Goal: Task Accomplishment & Management: Use online tool/utility

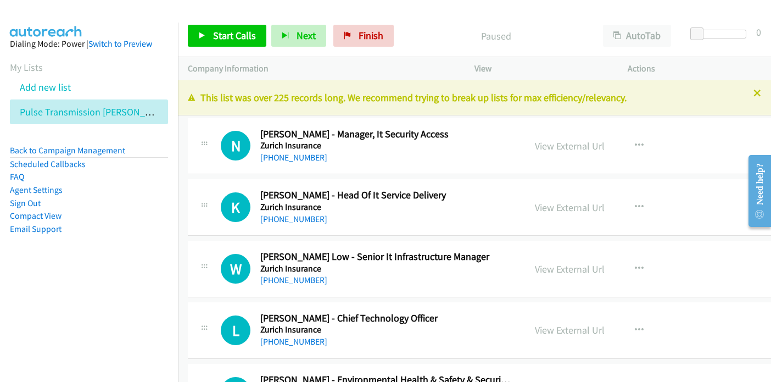
drag, startPoint x: 524, startPoint y: 16, endPoint x: 529, endPoint y: 18, distance: 5.9
click at [523, 16] on div "Start Calls Pause Next Finish Paused AutoTab AutoTab 0" at bounding box center [474, 36] width 593 height 42
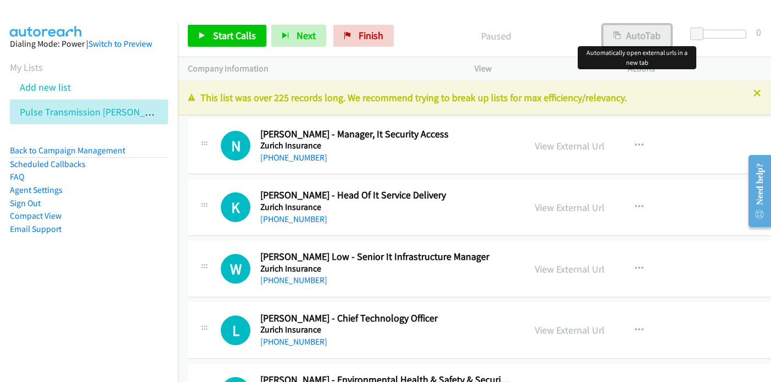
click at [643, 31] on button "AutoTab" at bounding box center [637, 36] width 68 height 22
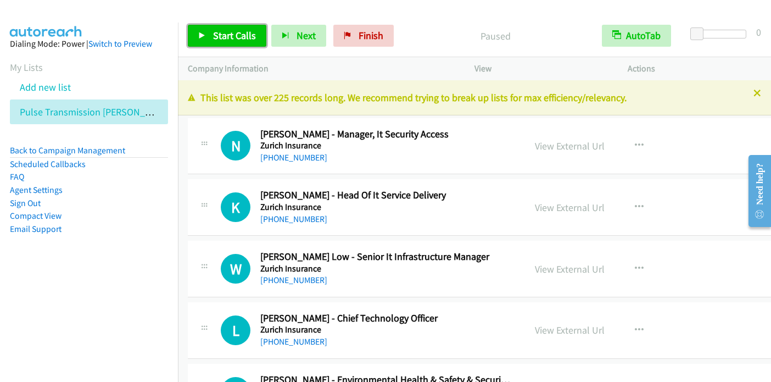
click at [224, 39] on span "Start Calls" at bounding box center [234, 35] width 43 height 13
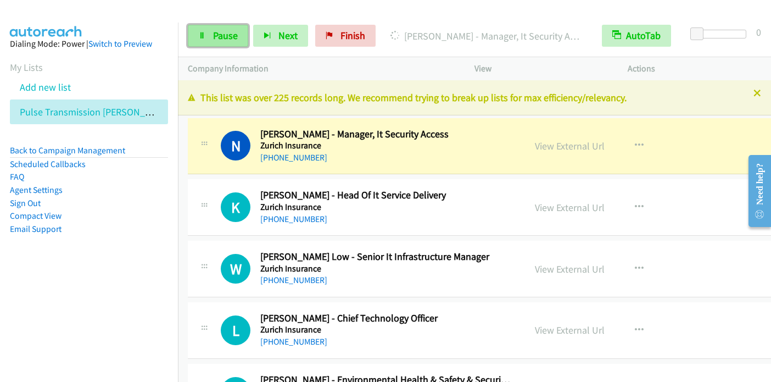
click at [223, 31] on span "Pause" at bounding box center [225, 35] width 25 height 13
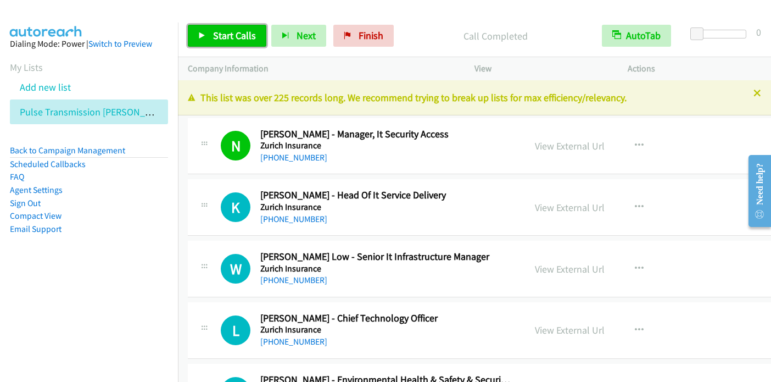
click at [217, 31] on span "Start Calls" at bounding box center [234, 35] width 43 height 13
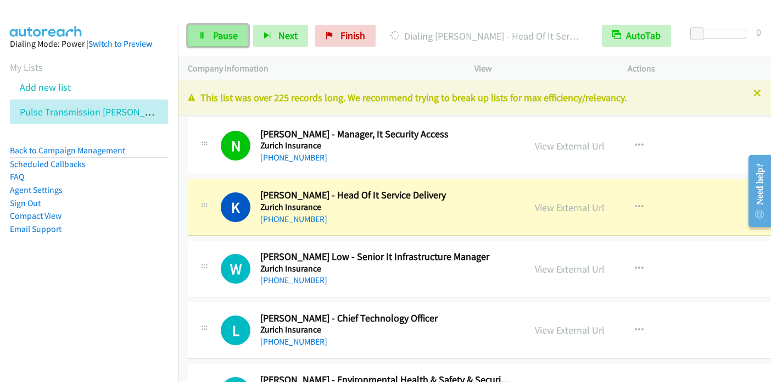
click at [207, 40] on link "Pause" at bounding box center [218, 36] width 60 height 22
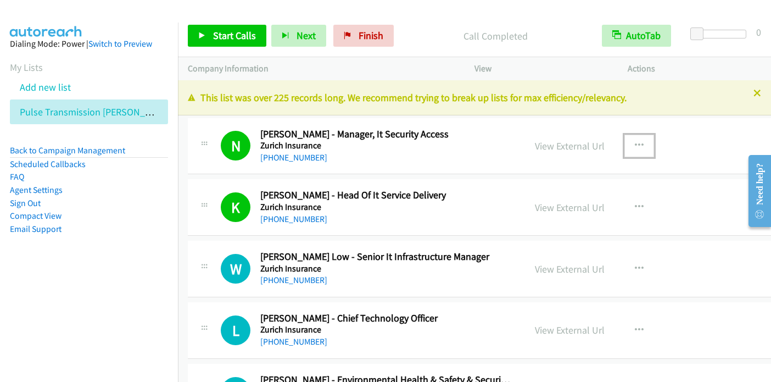
click at [635, 143] on icon "button" at bounding box center [639, 145] width 9 height 9
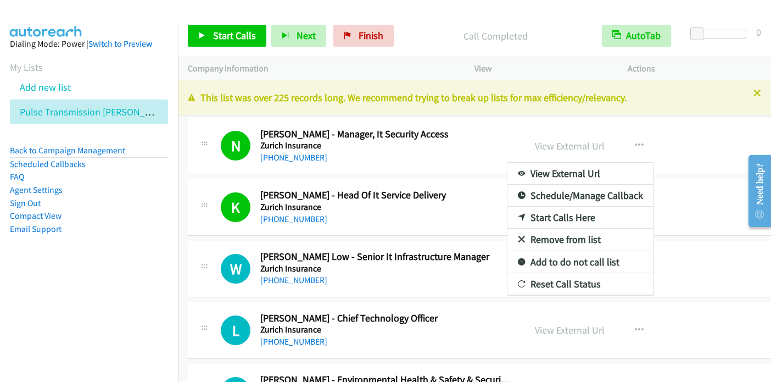
click at [240, 36] on div at bounding box center [385, 191] width 771 height 382
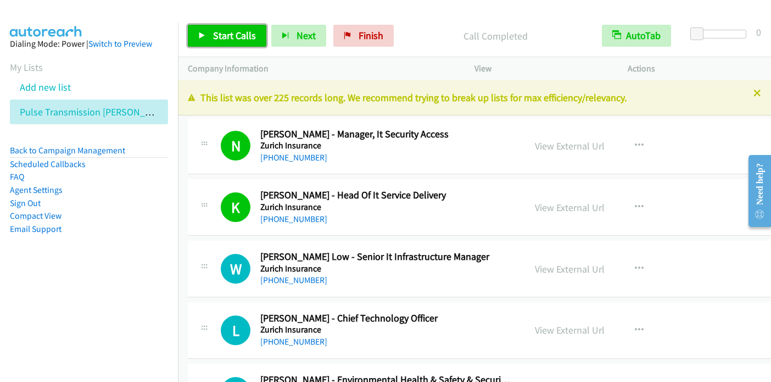
click at [218, 35] on span "Start Calls" at bounding box center [234, 35] width 43 height 13
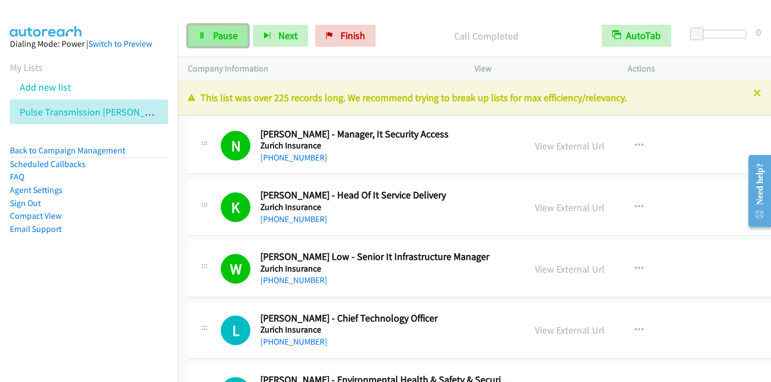
click at [206, 40] on link "Pause" at bounding box center [218, 36] width 60 height 22
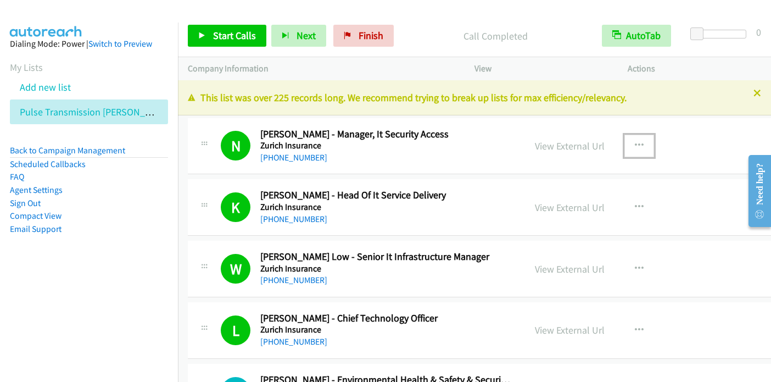
click at [635, 143] on icon "button" at bounding box center [639, 145] width 9 height 9
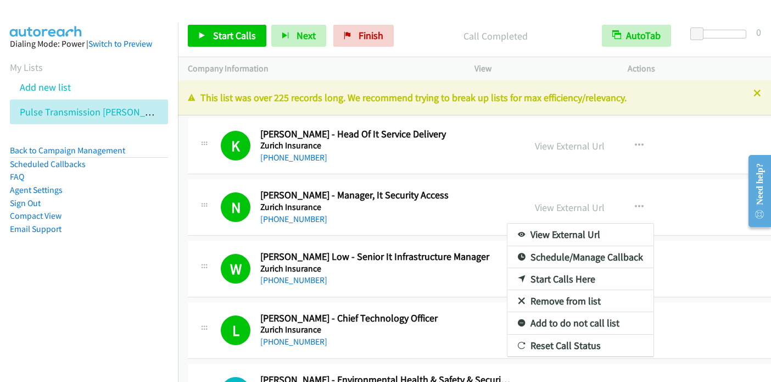
click at [83, 278] on aside "Dialing Mode: Power | Switch to Preview My Lists Add new list Pulse Transmissio…" at bounding box center [89, 154] width 178 height 262
drag, startPoint x: 630, startPoint y: 146, endPoint x: 624, endPoint y: 148, distance: 6.4
click at [623, 147] on div at bounding box center [385, 191] width 771 height 382
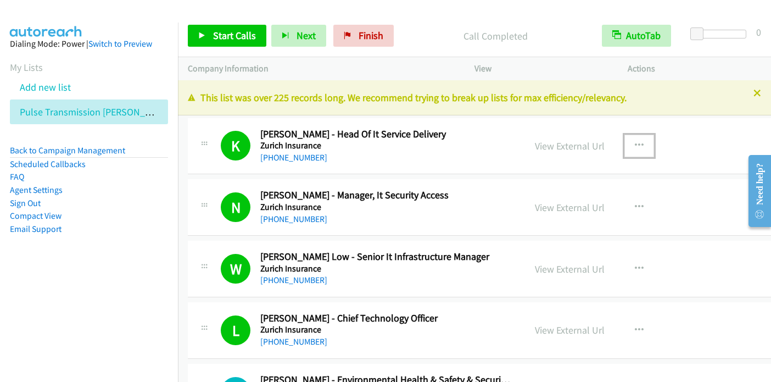
click at [635, 147] on icon "button" at bounding box center [639, 145] width 9 height 9
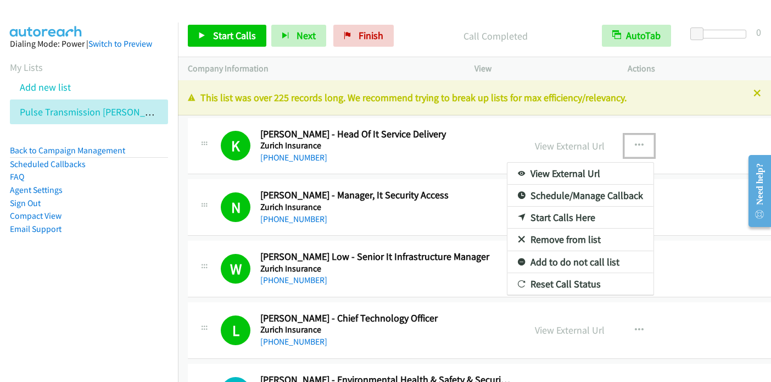
click at [541, 221] on link "Start Calls Here" at bounding box center [580, 217] width 146 height 22
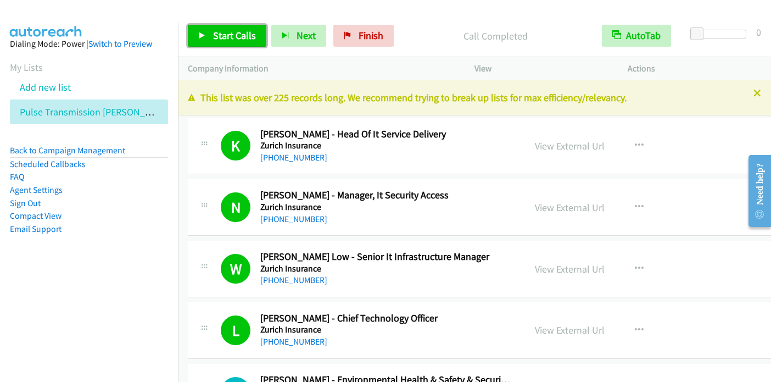
click at [222, 36] on span "Start Calls" at bounding box center [234, 35] width 43 height 13
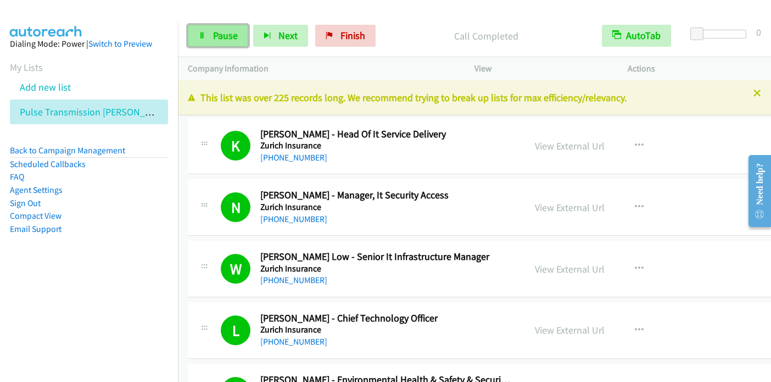
click at [220, 39] on span "Pause" at bounding box center [225, 35] width 25 height 13
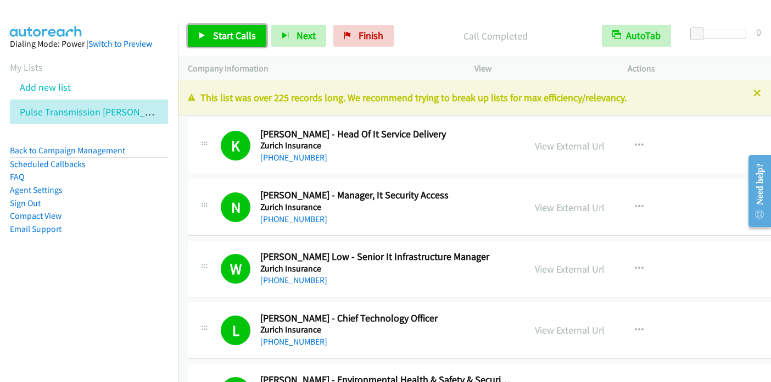
click at [231, 38] on span "Start Calls" at bounding box center [234, 35] width 43 height 13
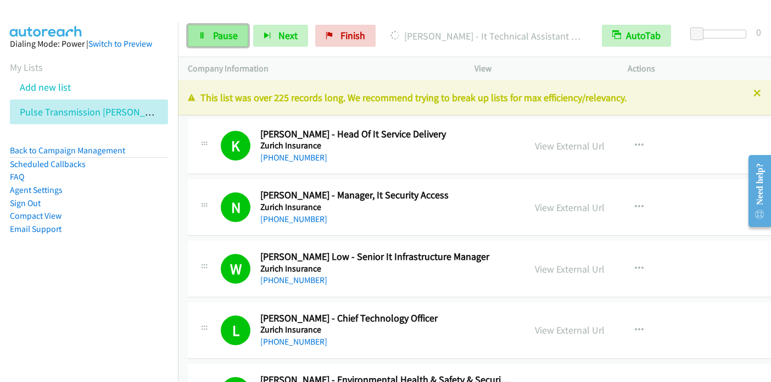
click at [224, 33] on span "Pause" at bounding box center [225, 35] width 25 height 13
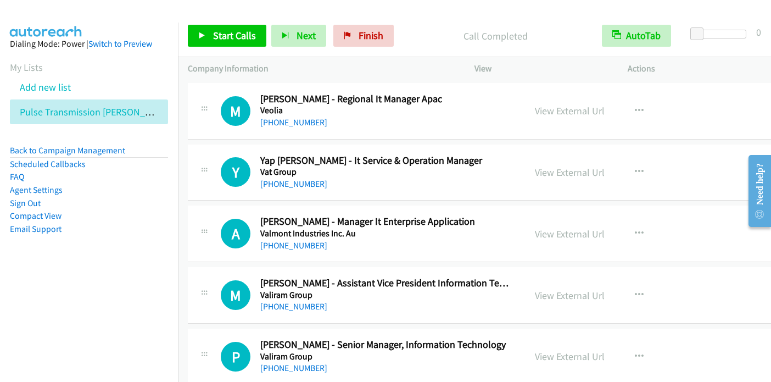
scroll to position [1208, 0]
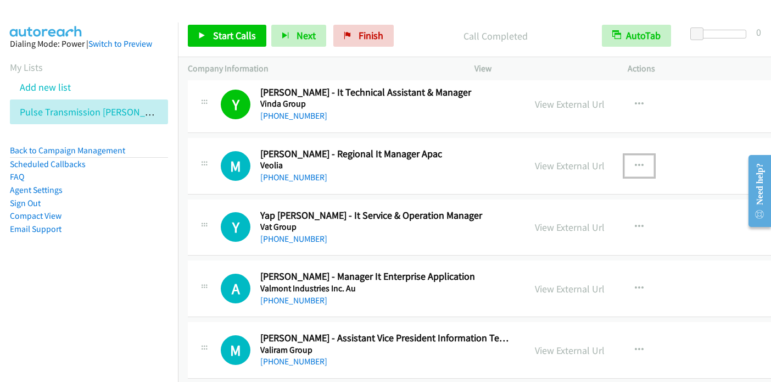
click at [635, 161] on icon "button" at bounding box center [639, 165] width 9 height 9
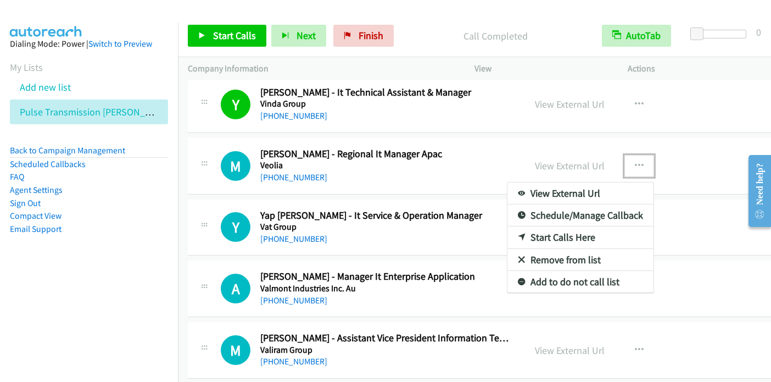
click at [551, 233] on link "Start Calls Here" at bounding box center [580, 237] width 146 height 22
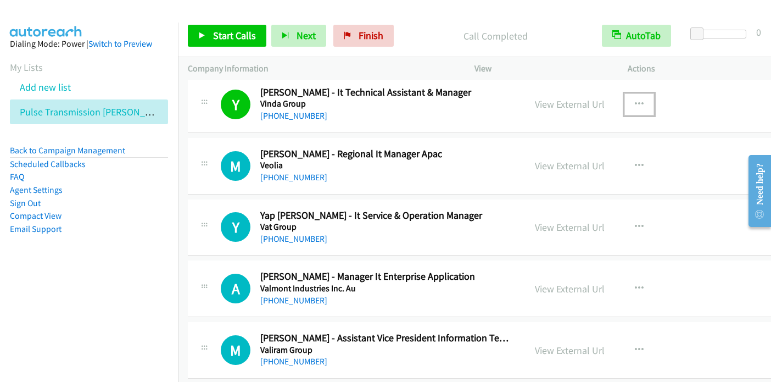
click at [635, 103] on icon "button" at bounding box center [639, 104] width 9 height 9
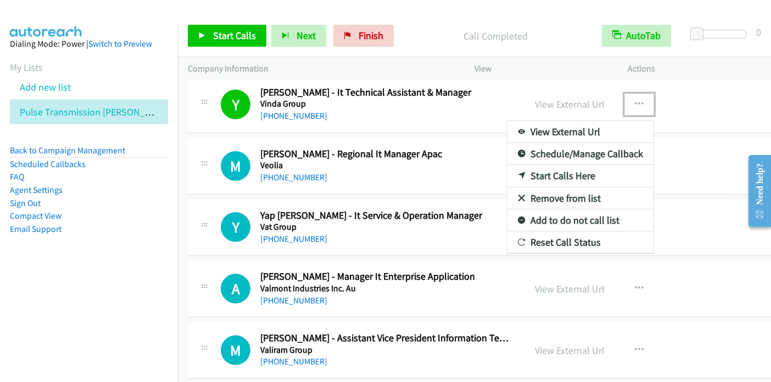
click at [181, 217] on div at bounding box center [385, 191] width 771 height 382
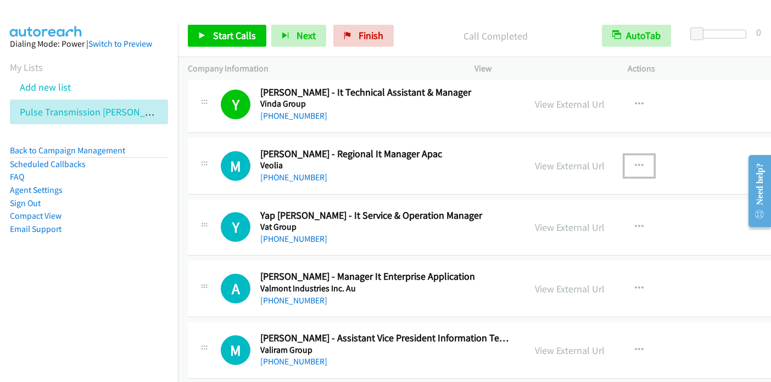
click at [635, 161] on icon "button" at bounding box center [639, 165] width 9 height 9
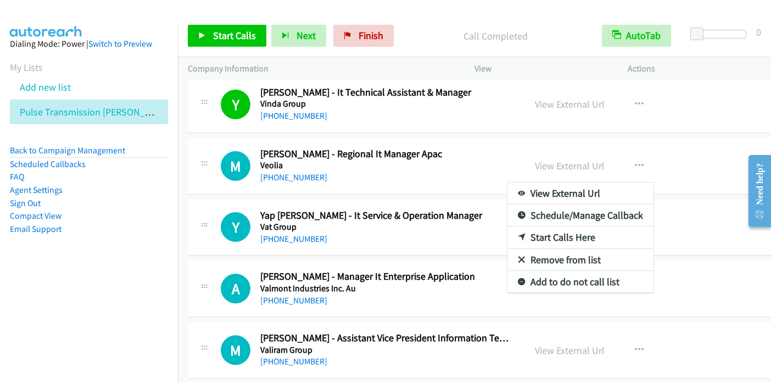
click at [233, 35] on div at bounding box center [385, 191] width 771 height 382
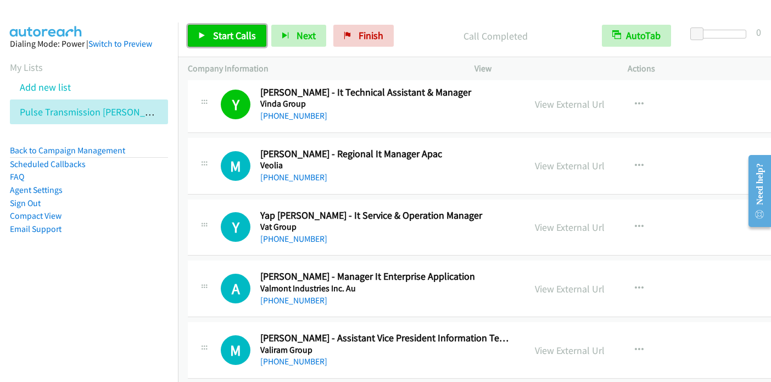
click at [210, 32] on link "Start Calls" at bounding box center [227, 36] width 78 height 22
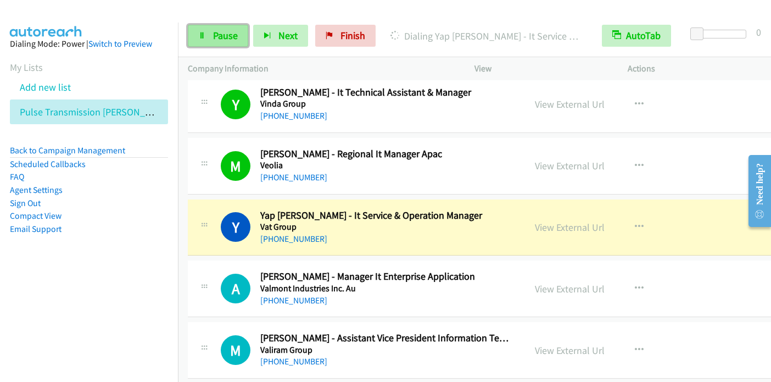
click at [222, 42] on link "Pause" at bounding box center [218, 36] width 60 height 22
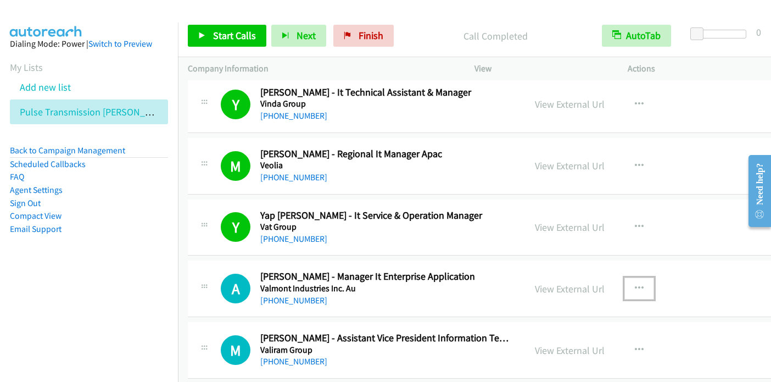
click at [635, 284] on icon "button" at bounding box center [639, 288] width 9 height 9
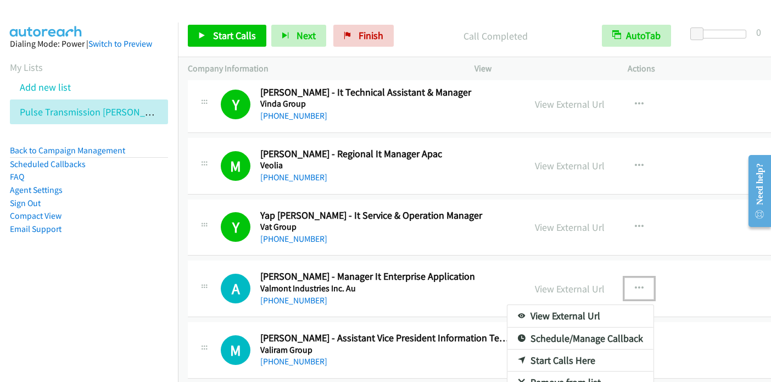
click at [536, 356] on link "Start Calls Here" at bounding box center [580, 360] width 146 height 22
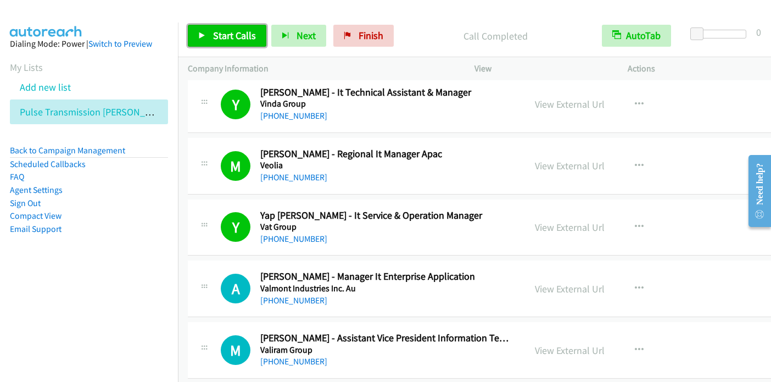
click at [228, 35] on span "Start Calls" at bounding box center [234, 35] width 43 height 13
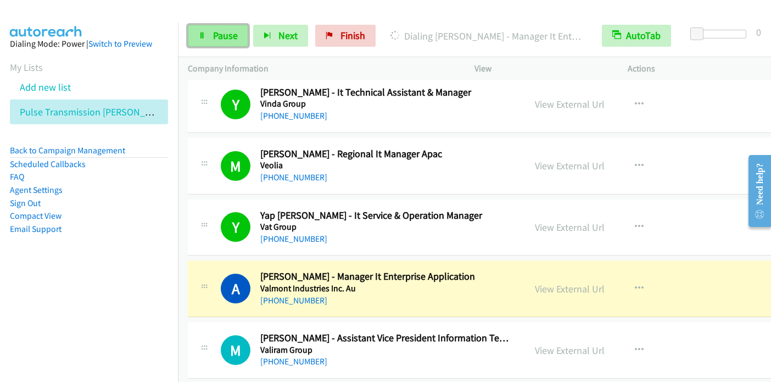
click at [231, 37] on span "Pause" at bounding box center [225, 35] width 25 height 13
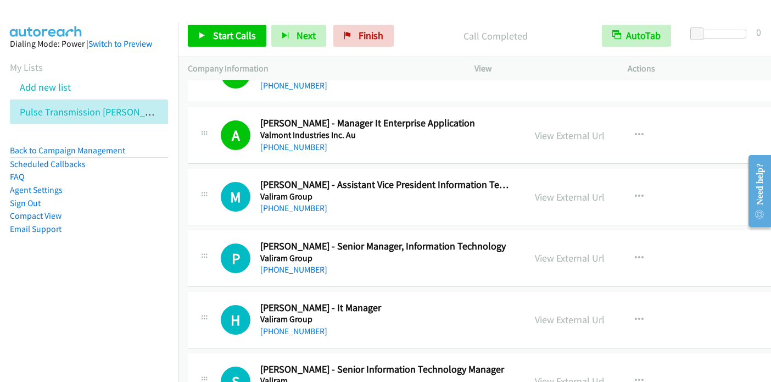
scroll to position [1372, 0]
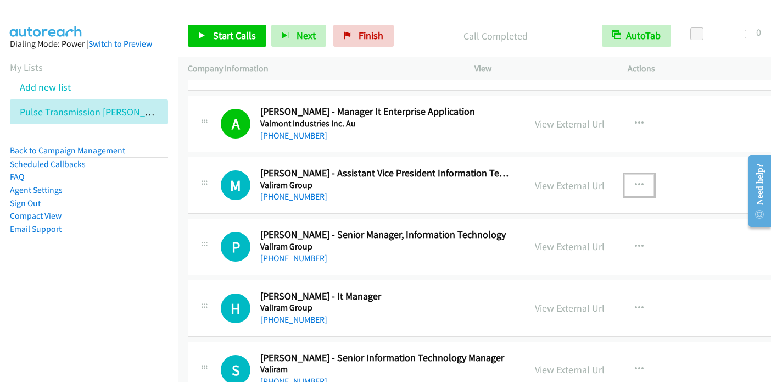
click at [635, 181] on icon "button" at bounding box center [639, 185] width 9 height 9
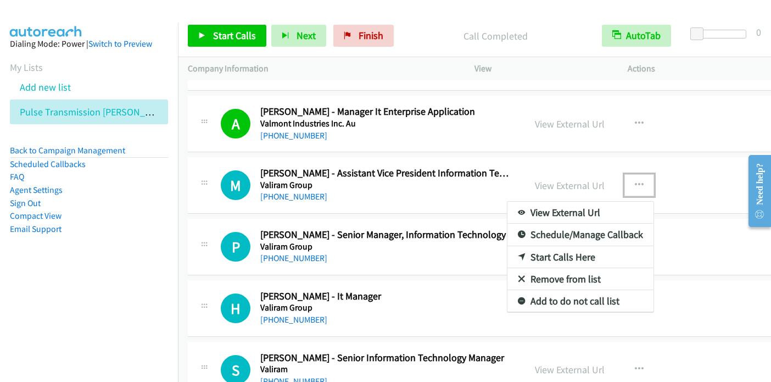
click at [558, 252] on link "Start Calls Here" at bounding box center [580, 257] width 146 height 22
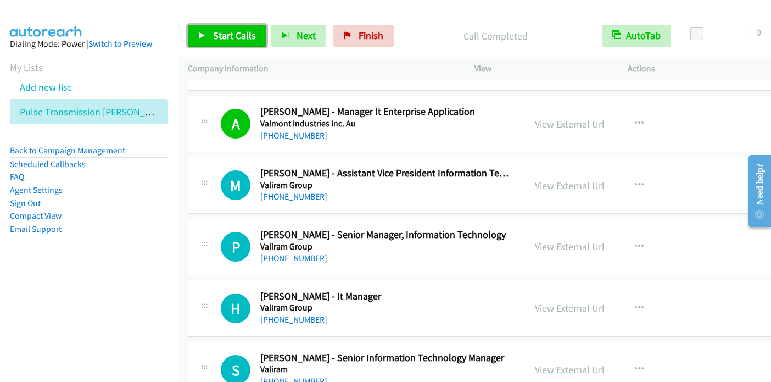
click at [237, 39] on span "Start Calls" at bounding box center [234, 35] width 43 height 13
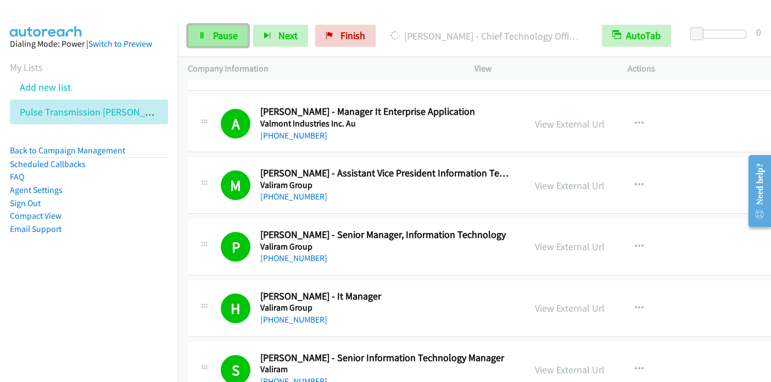
click at [217, 32] on span "Pause" at bounding box center [225, 35] width 25 height 13
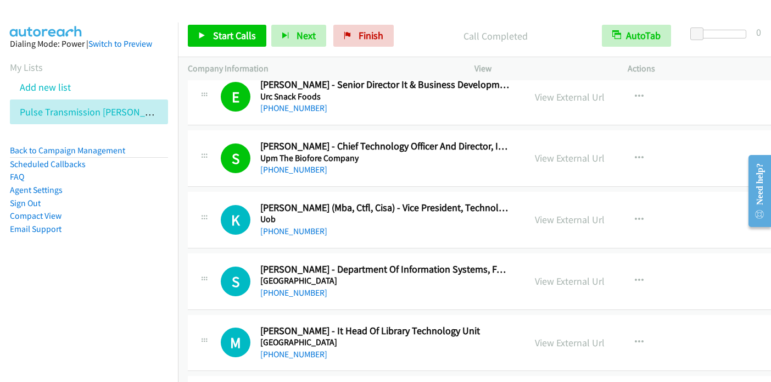
scroll to position [1757, 0]
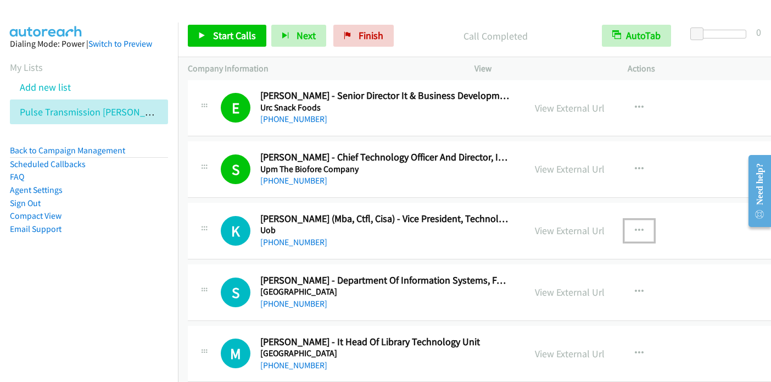
click at [635, 226] on icon "button" at bounding box center [639, 230] width 9 height 9
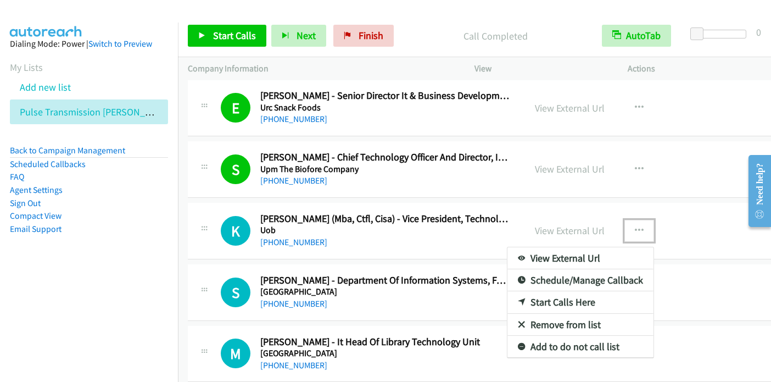
click at [560, 298] on link "Start Calls Here" at bounding box center [580, 302] width 146 height 22
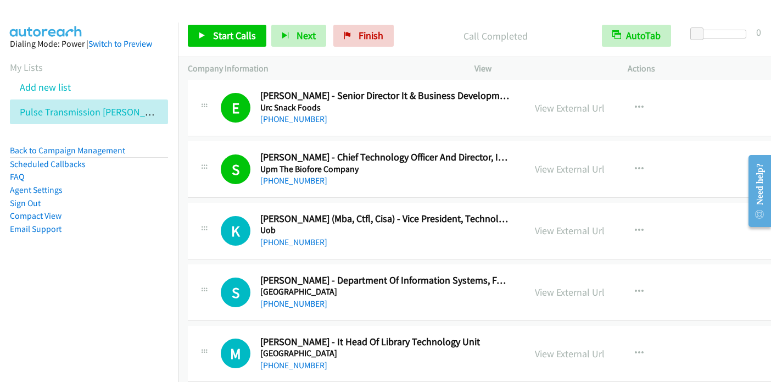
click at [80, 307] on nav "Dialing Mode: Power | Switch to Preview My Lists Add new list Pulse Transmissio…" at bounding box center [89, 214] width 178 height 382
click at [635, 226] on icon "button" at bounding box center [639, 230] width 9 height 9
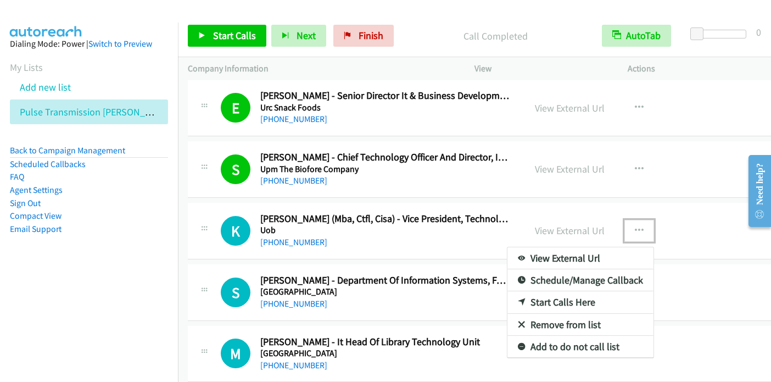
drag, startPoint x: 545, startPoint y: 296, endPoint x: 513, endPoint y: 285, distance: 33.7
click at [545, 296] on link "Start Calls Here" at bounding box center [580, 302] width 146 height 22
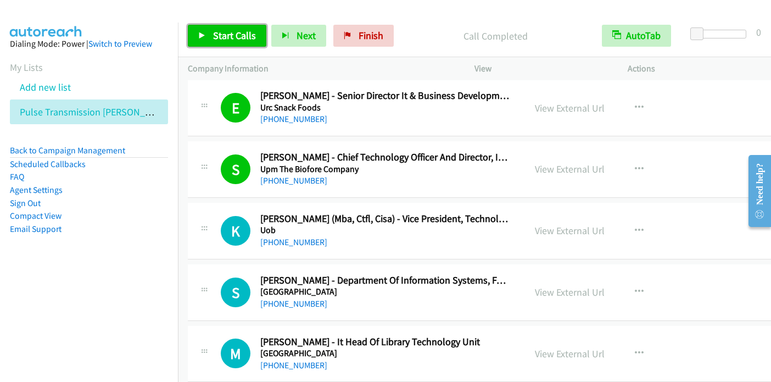
click at [232, 38] on span "Start Calls" at bounding box center [234, 35] width 43 height 13
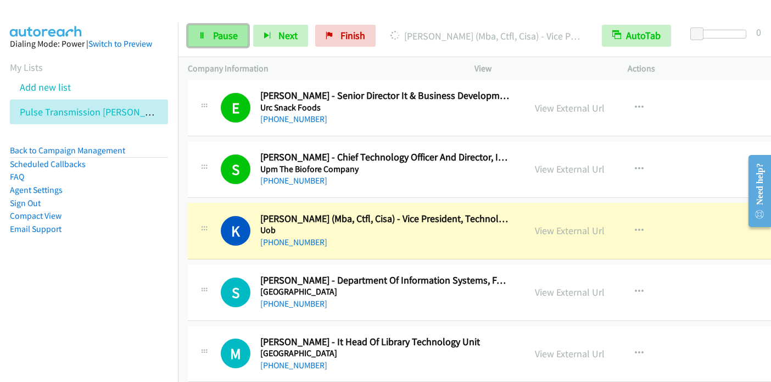
click at [214, 37] on span "Pause" at bounding box center [225, 35] width 25 height 13
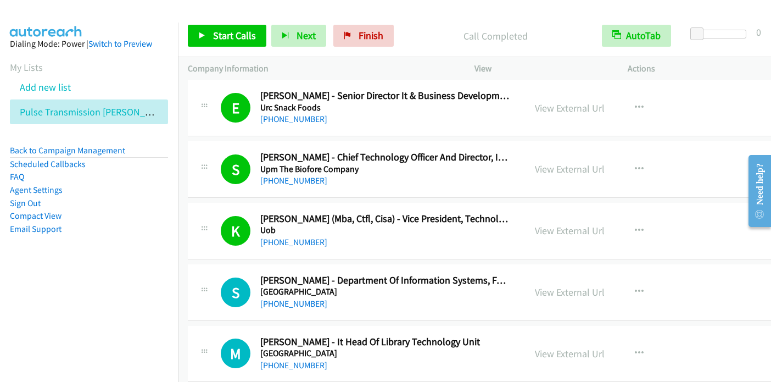
click at [91, 320] on nav "Dialing Mode: Power | Switch to Preview My Lists Add new list Pulse Transmissio…" at bounding box center [89, 214] width 178 height 382
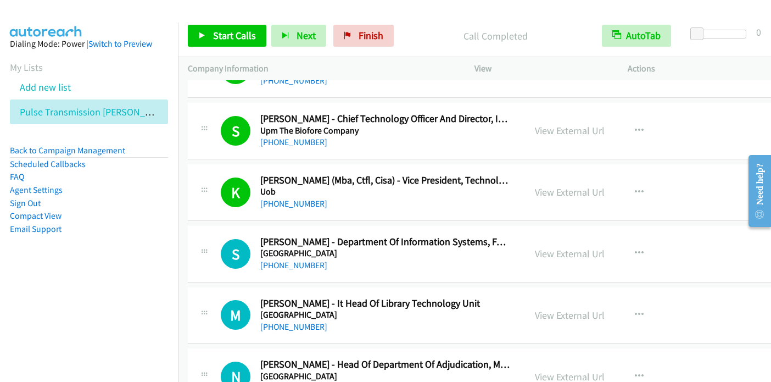
scroll to position [1812, 0]
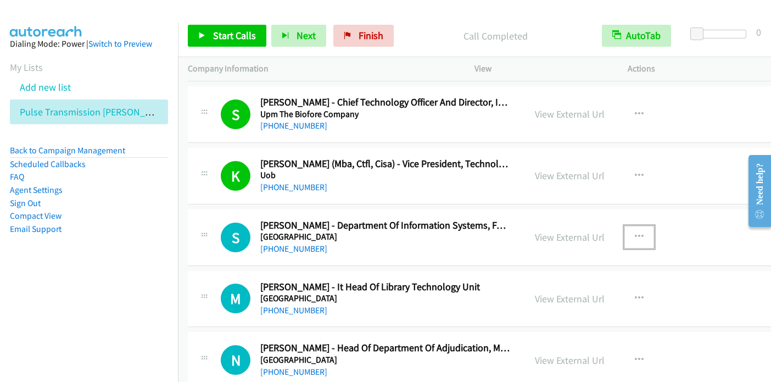
click at [635, 232] on icon "button" at bounding box center [639, 236] width 9 height 9
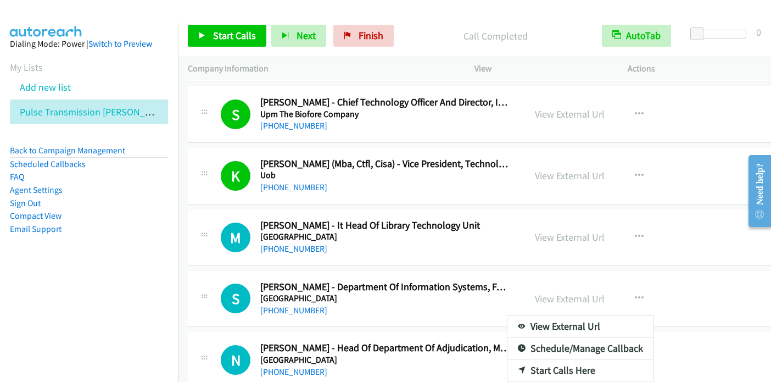
click at [232, 35] on div at bounding box center [385, 191] width 771 height 382
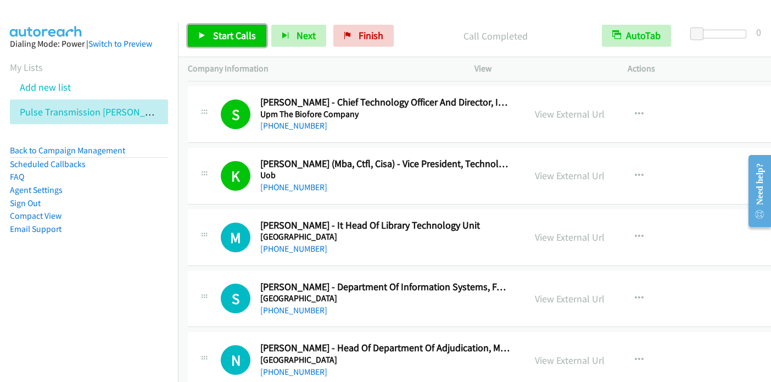
click at [236, 39] on span "Start Calls" at bounding box center [234, 35] width 43 height 13
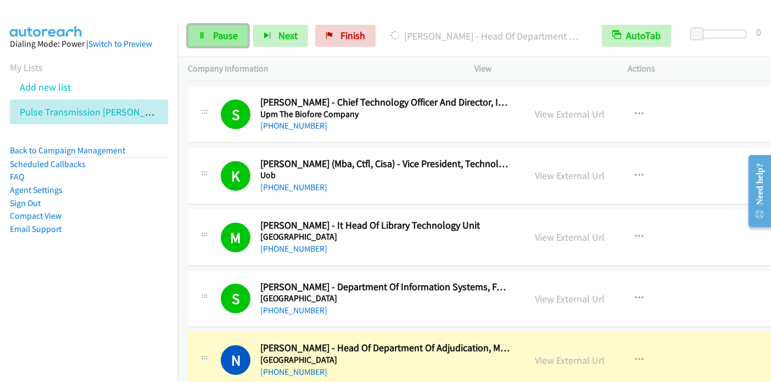
click at [220, 35] on span "Pause" at bounding box center [225, 35] width 25 height 13
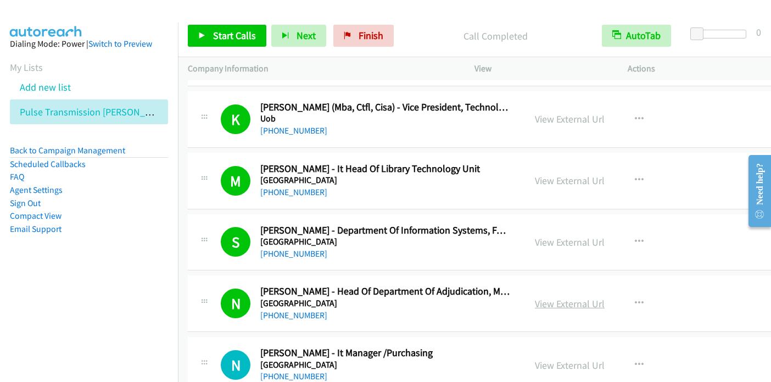
scroll to position [2031, 0]
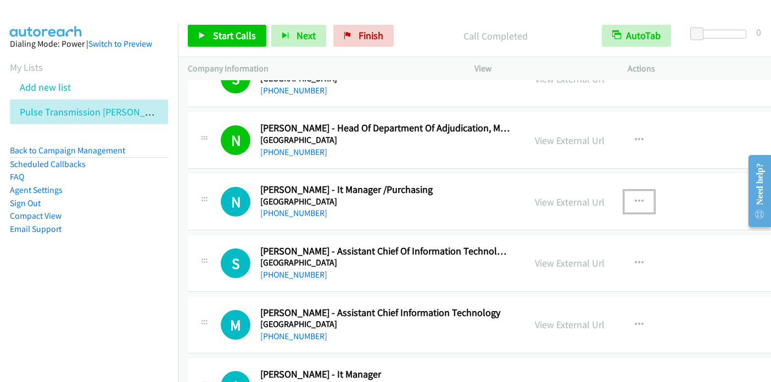
click at [635, 197] on icon "button" at bounding box center [639, 201] width 9 height 9
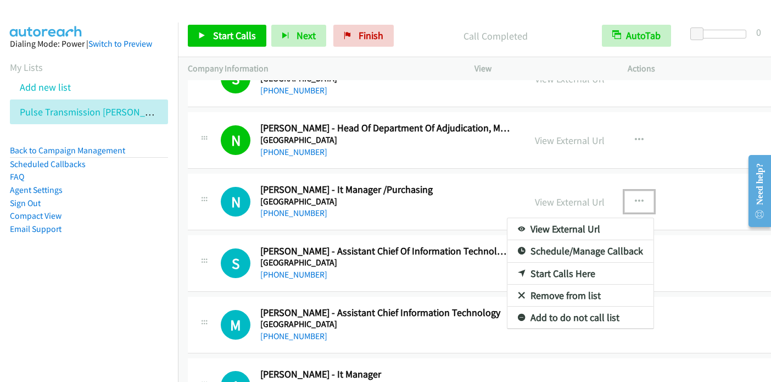
click at [547, 270] on link "Start Calls Here" at bounding box center [580, 273] width 146 height 22
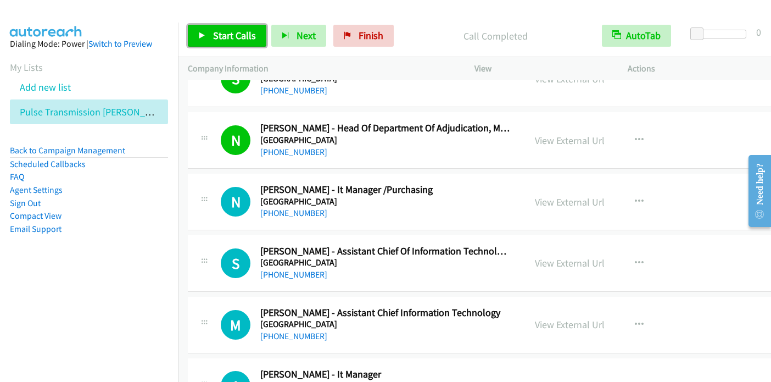
click at [235, 33] on span "Start Calls" at bounding box center [234, 35] width 43 height 13
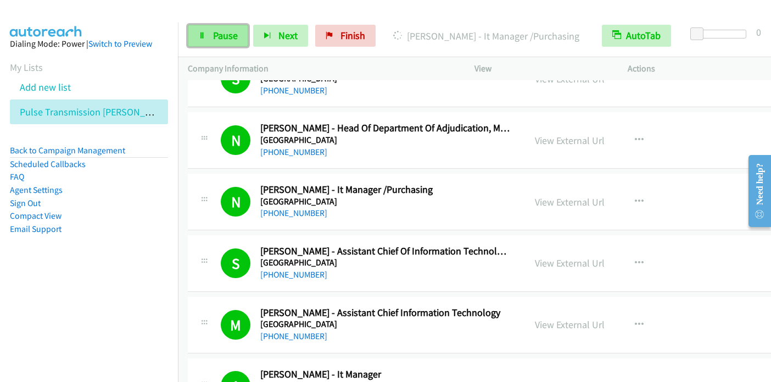
click at [225, 39] on span "Pause" at bounding box center [225, 35] width 25 height 13
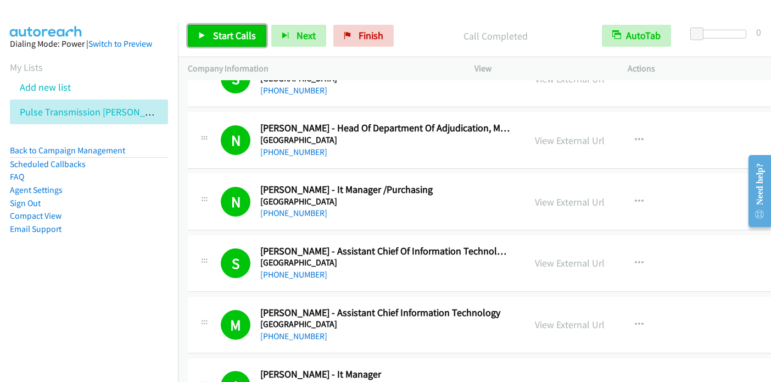
click at [213, 33] on span "Start Calls" at bounding box center [234, 35] width 43 height 13
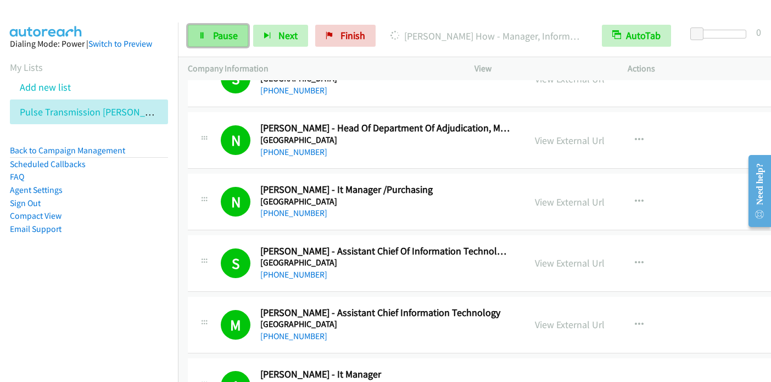
click at [218, 31] on span "Pause" at bounding box center [225, 35] width 25 height 13
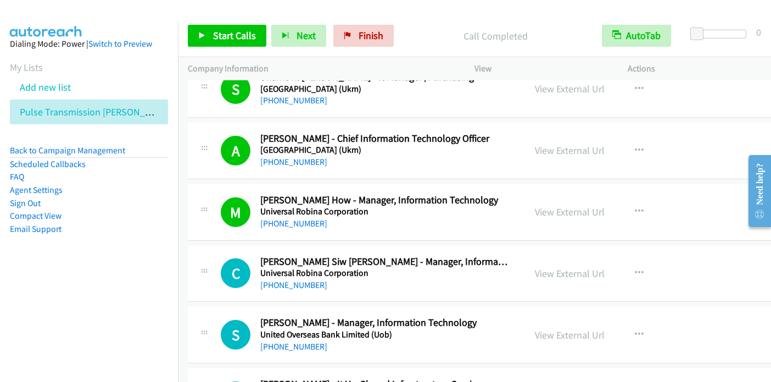
scroll to position [2854, 0]
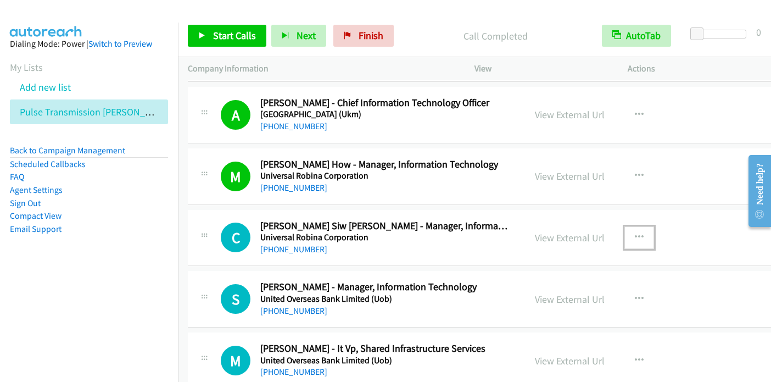
click at [635, 233] on icon "button" at bounding box center [639, 237] width 9 height 9
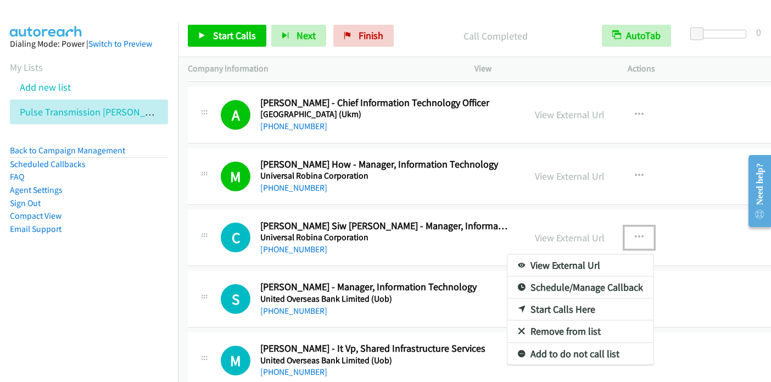
click at [539, 305] on link "Start Calls Here" at bounding box center [580, 309] width 146 height 22
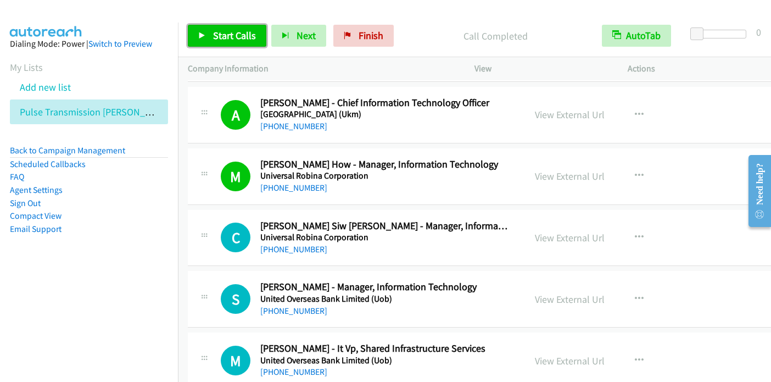
click at [220, 32] on span "Start Calls" at bounding box center [234, 35] width 43 height 13
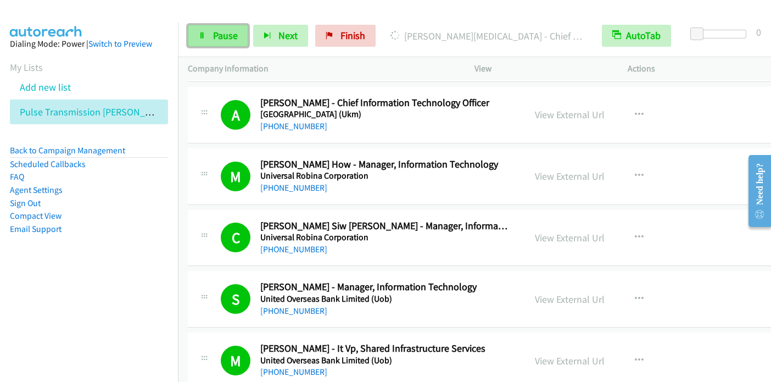
click at [211, 33] on link "Pause" at bounding box center [218, 36] width 60 height 22
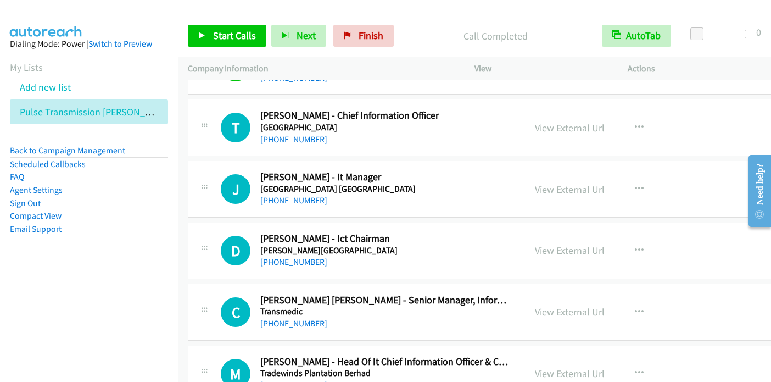
scroll to position [3623, 0]
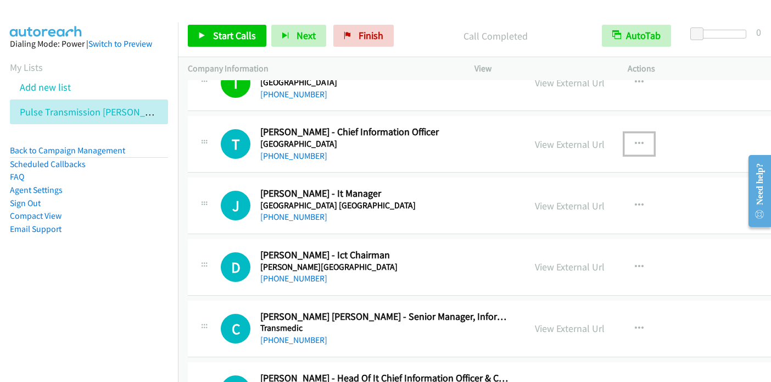
click at [635, 139] on icon "button" at bounding box center [639, 143] width 9 height 9
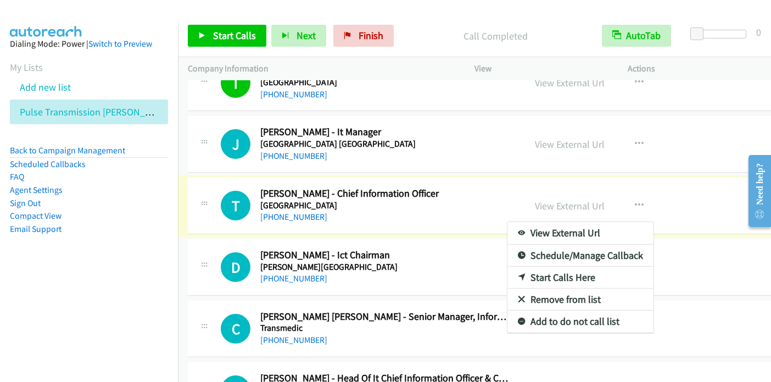
click at [238, 37] on div at bounding box center [385, 191] width 771 height 382
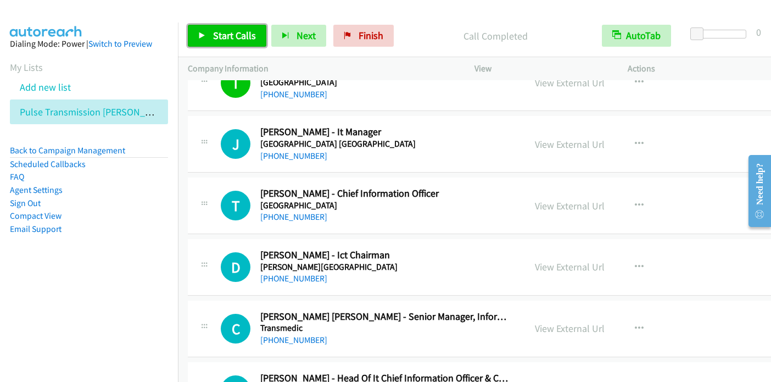
click at [223, 36] on span "Start Calls" at bounding box center [234, 35] width 43 height 13
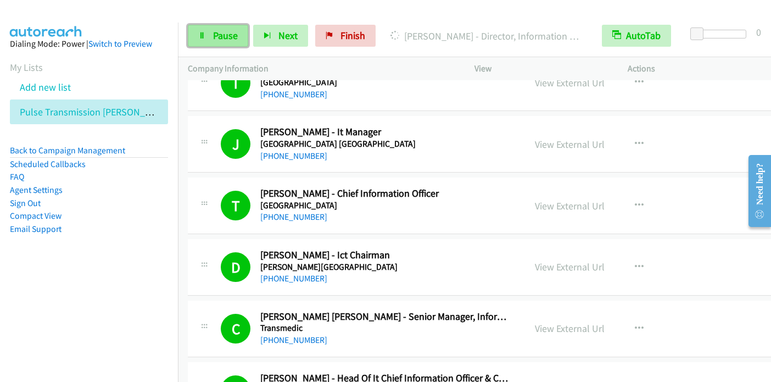
click at [229, 37] on span "Pause" at bounding box center [225, 35] width 25 height 13
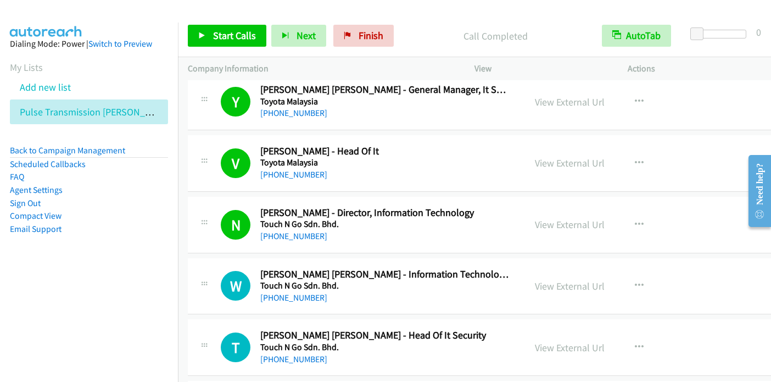
scroll to position [4117, 0]
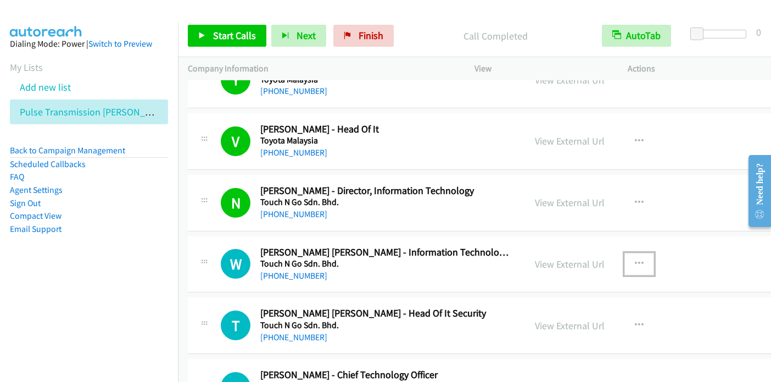
click at [635, 259] on icon "button" at bounding box center [639, 263] width 9 height 9
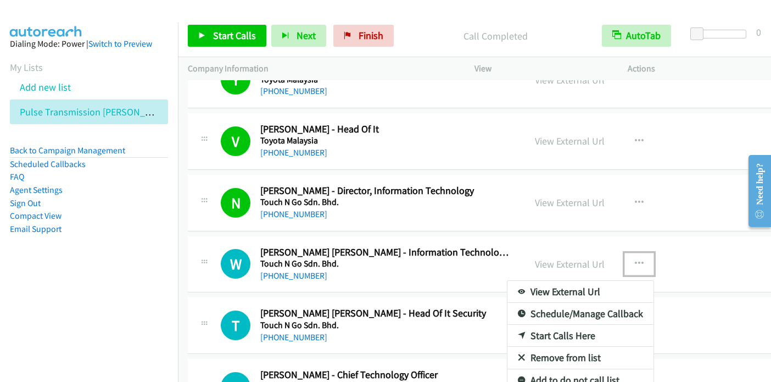
click at [565, 329] on link "Start Calls Here" at bounding box center [580, 335] width 146 height 22
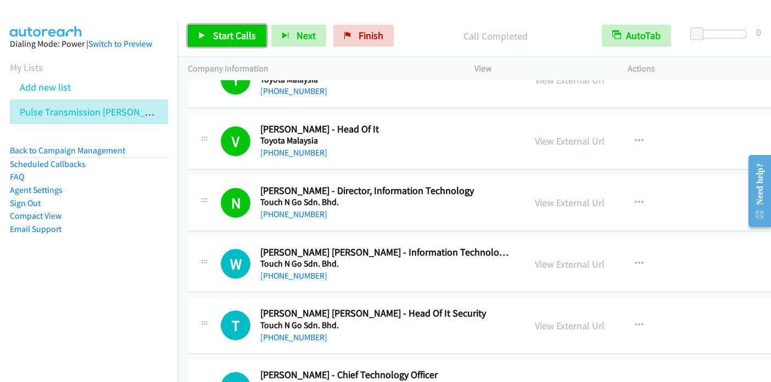
click at [226, 35] on span "Start Calls" at bounding box center [234, 35] width 43 height 13
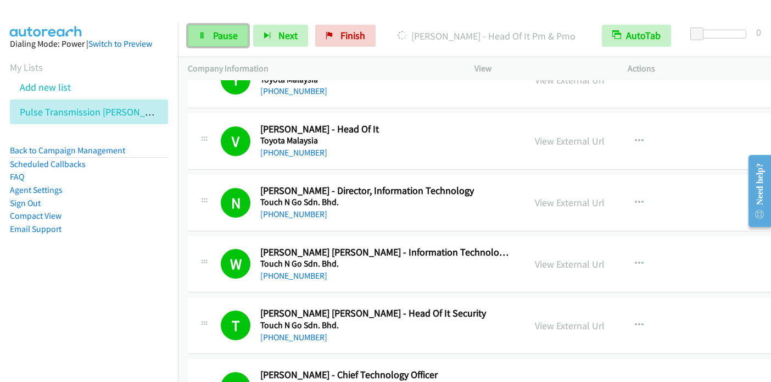
click at [225, 33] on span "Pause" at bounding box center [225, 35] width 25 height 13
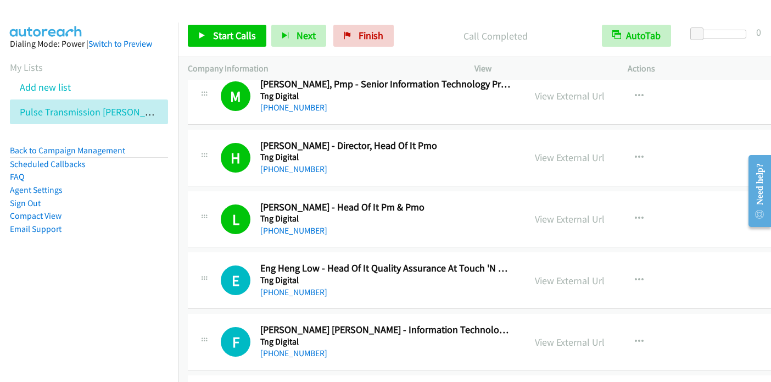
scroll to position [4556, 0]
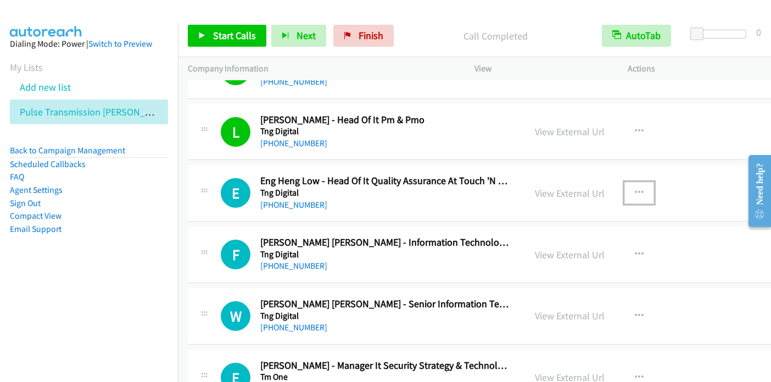
click at [635, 188] on icon "button" at bounding box center [639, 192] width 9 height 9
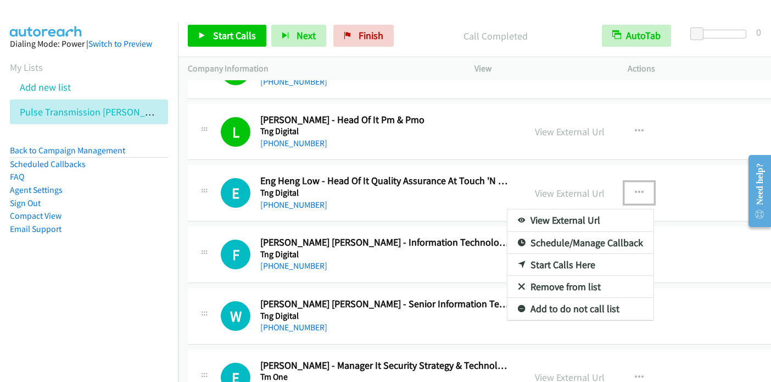
click at [570, 254] on link "Start Calls Here" at bounding box center [580, 265] width 146 height 22
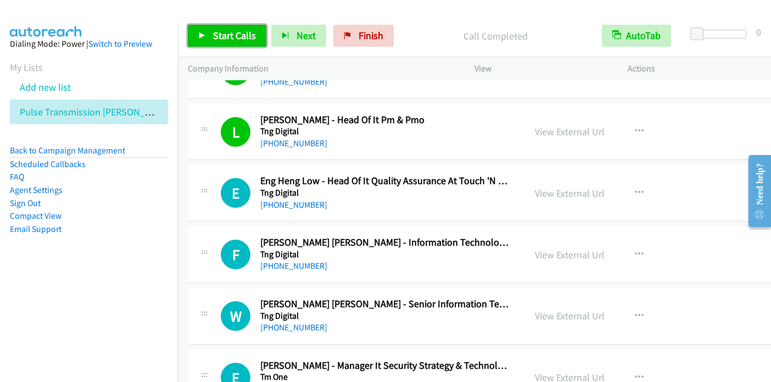
click at [224, 35] on span "Start Calls" at bounding box center [234, 35] width 43 height 13
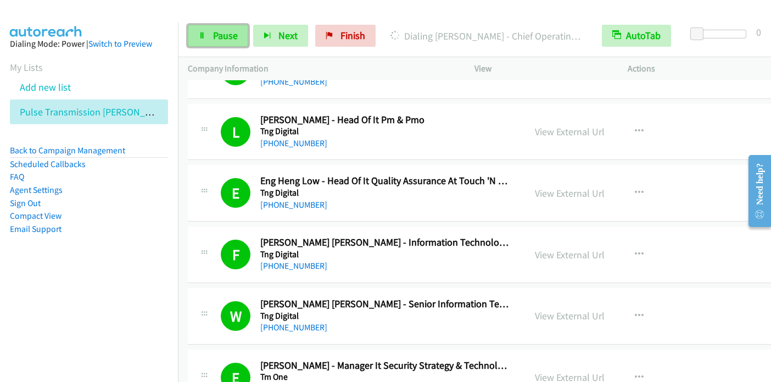
click at [211, 34] on link "Pause" at bounding box center [218, 36] width 60 height 22
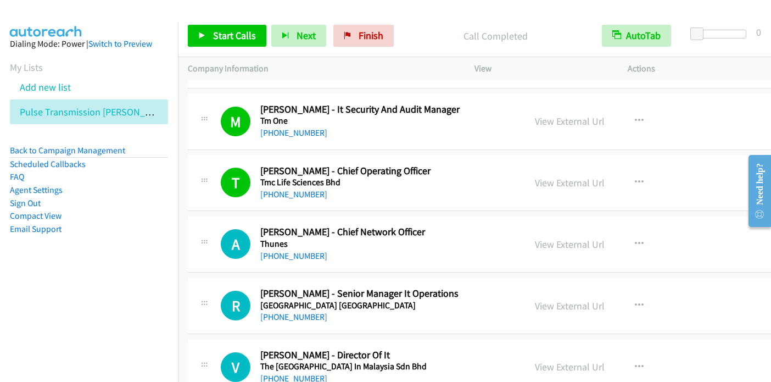
scroll to position [4886, 0]
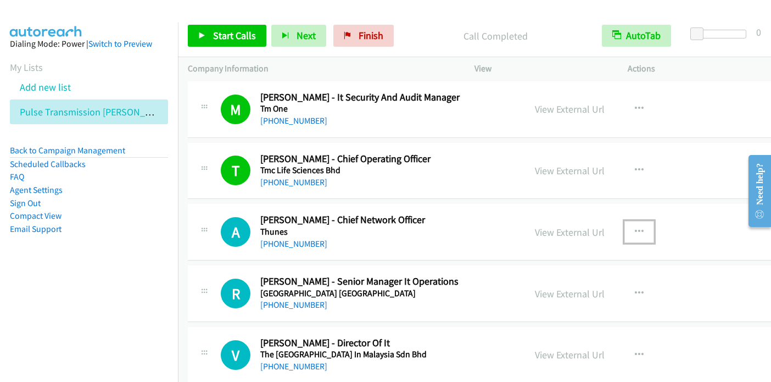
click at [635, 227] on icon "button" at bounding box center [639, 231] width 9 height 9
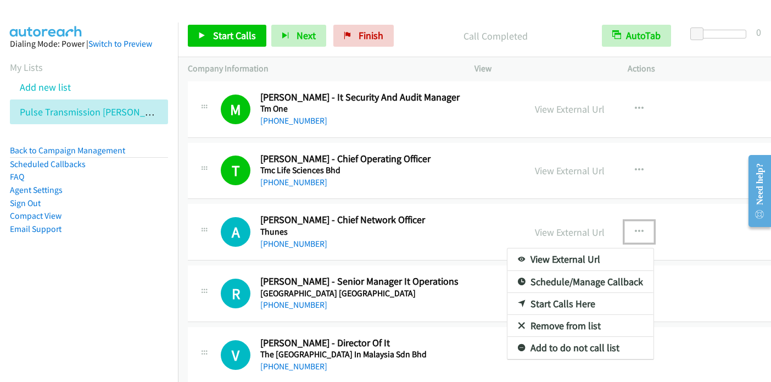
click at [525, 293] on link "Start Calls Here" at bounding box center [580, 304] width 146 height 22
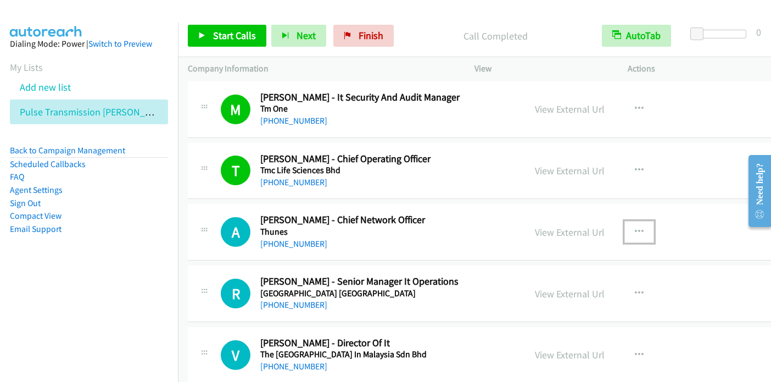
drag, startPoint x: 184, startPoint y: 210, endPoint x: 628, endPoint y: 214, distance: 443.6
click at [635, 227] on icon "button" at bounding box center [639, 231] width 9 height 9
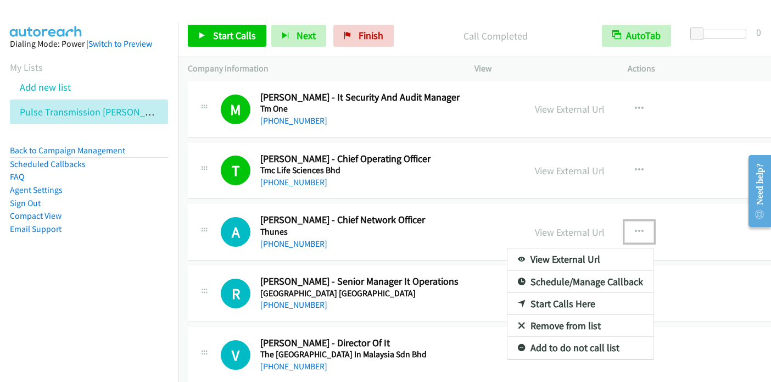
click at [531, 315] on link "Remove from list" at bounding box center [580, 326] width 146 height 22
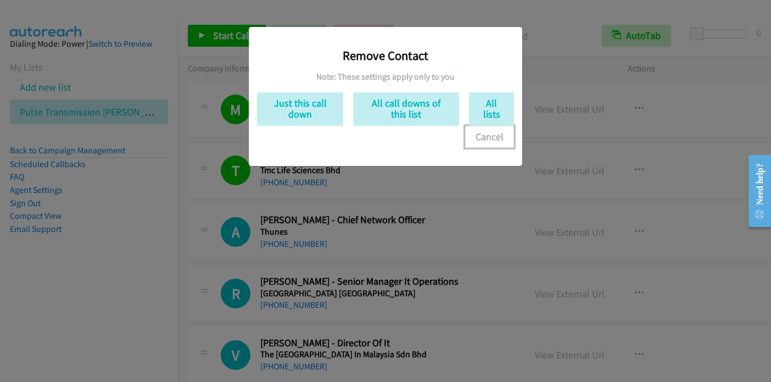
click at [491, 137] on button "Cancel" at bounding box center [489, 137] width 49 height 22
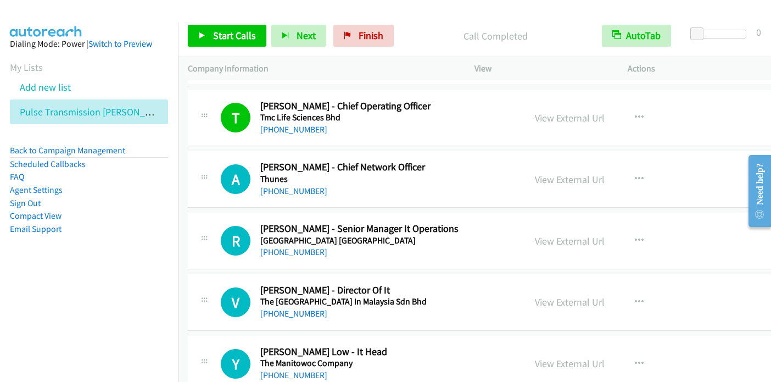
scroll to position [4940, 0]
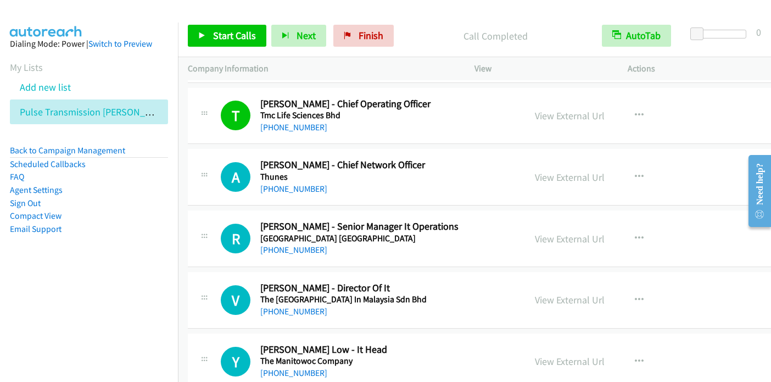
click at [86, 234] on aside "Dialing Mode: Power | Switch to Preview My Lists Add new list Pulse Transmissio…" at bounding box center [89, 154] width 178 height 262
click at [635, 234] on icon "button" at bounding box center [639, 238] width 9 height 9
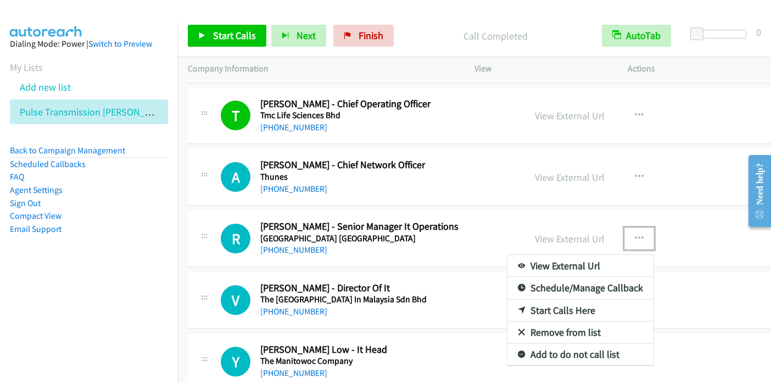
click at [567, 302] on link "Start Calls Here" at bounding box center [580, 310] width 146 height 22
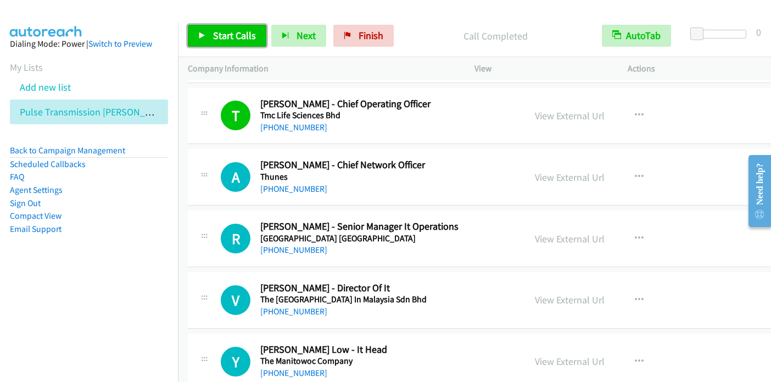
click at [233, 30] on span "Start Calls" at bounding box center [234, 35] width 43 height 13
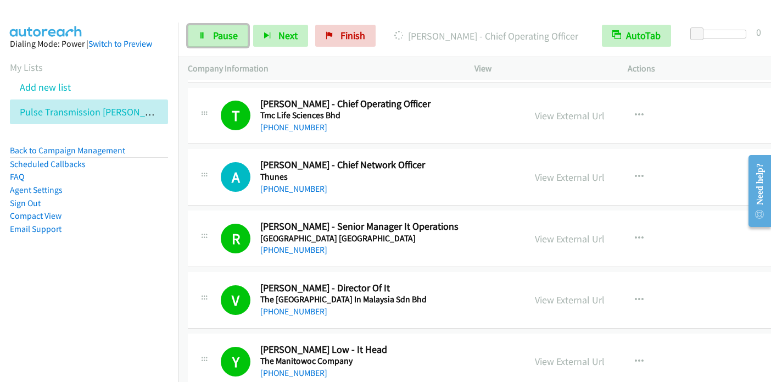
drag, startPoint x: 213, startPoint y: 39, endPoint x: 300, endPoint y: 0, distance: 95.1
click at [214, 39] on span "Pause" at bounding box center [225, 35] width 25 height 13
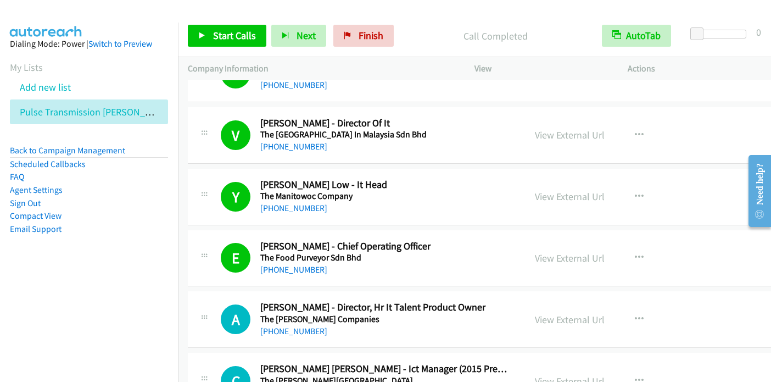
scroll to position [5215, 0]
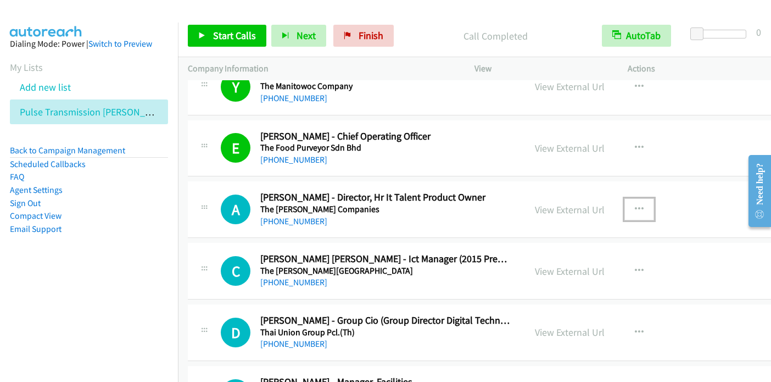
click at [635, 205] on icon "button" at bounding box center [639, 209] width 9 height 9
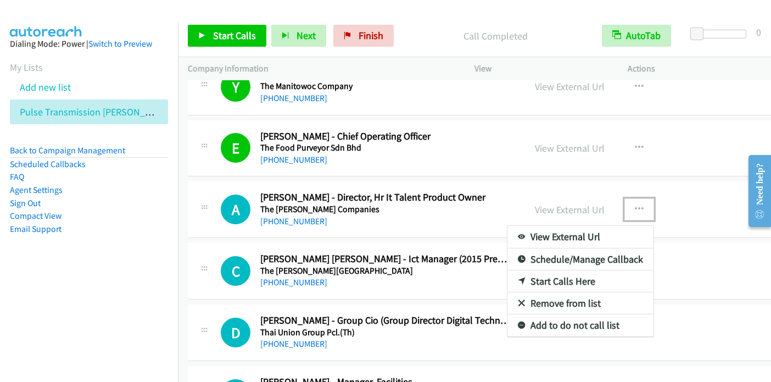
click at [541, 272] on link "Start Calls Here" at bounding box center [580, 281] width 146 height 22
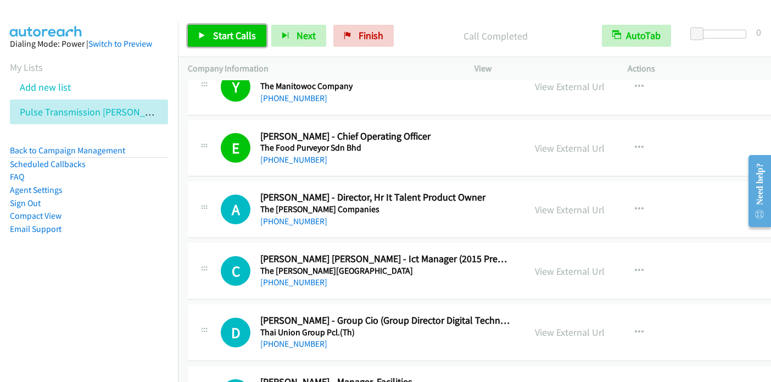
click at [216, 30] on span "Start Calls" at bounding box center [234, 35] width 43 height 13
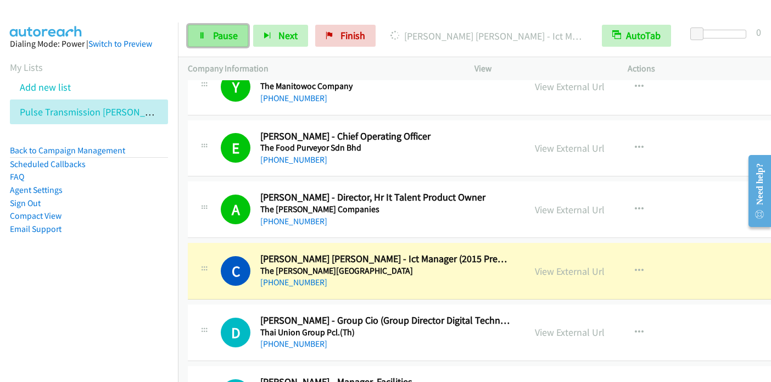
click at [217, 31] on span "Pause" at bounding box center [225, 35] width 25 height 13
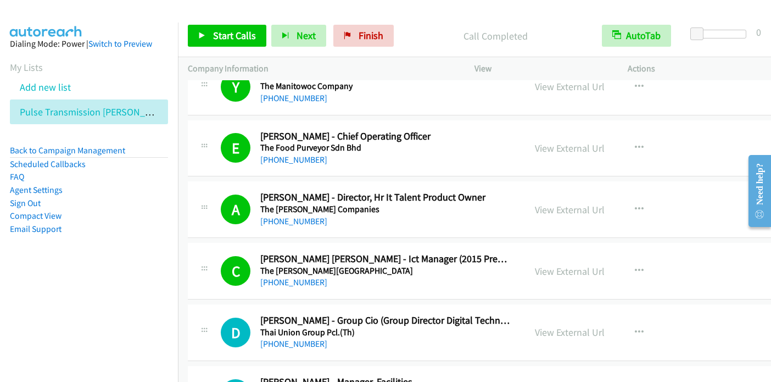
drag, startPoint x: 57, startPoint y: 294, endPoint x: 55, endPoint y: 276, distance: 18.2
click at [57, 294] on nav "Dialing Mode: Power | Switch to Preview My Lists Add new list Pulse Transmissio…" at bounding box center [89, 214] width 178 height 382
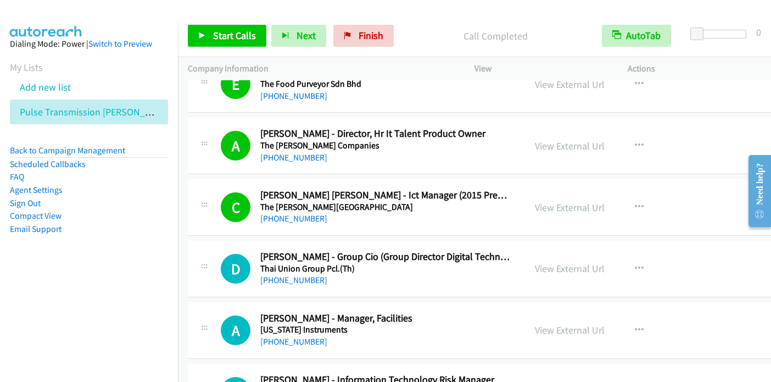
scroll to position [5325, 0]
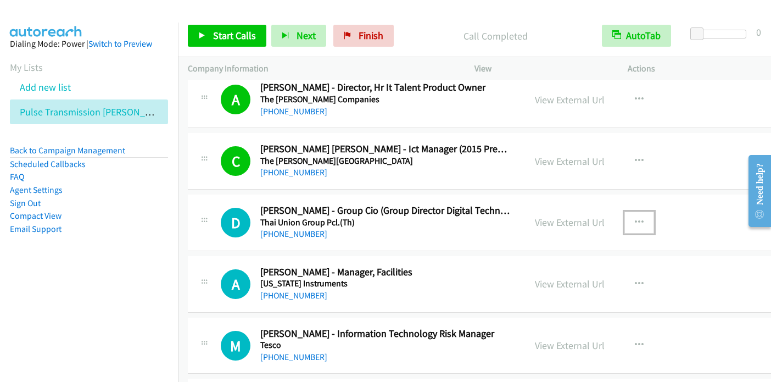
click at [635, 218] on icon "button" at bounding box center [639, 222] width 9 height 9
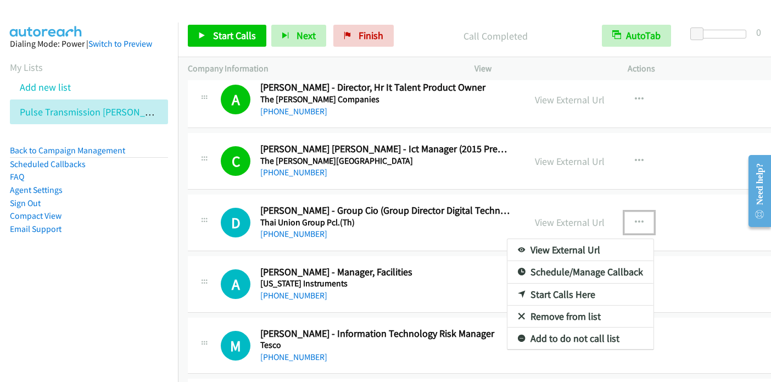
click at [557, 284] on link "Start Calls Here" at bounding box center [580, 294] width 146 height 22
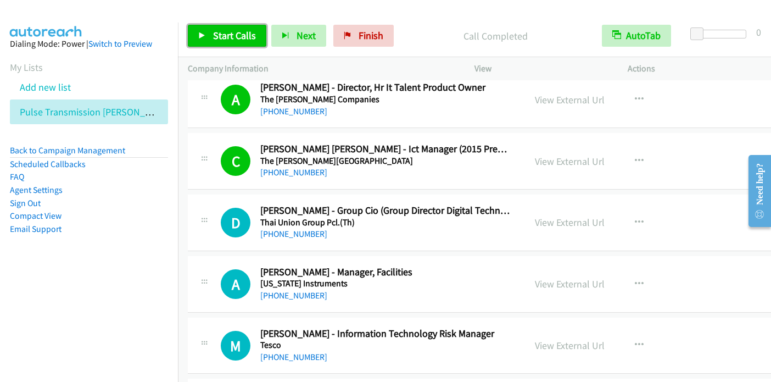
click at [236, 33] on span "Start Calls" at bounding box center [234, 35] width 43 height 13
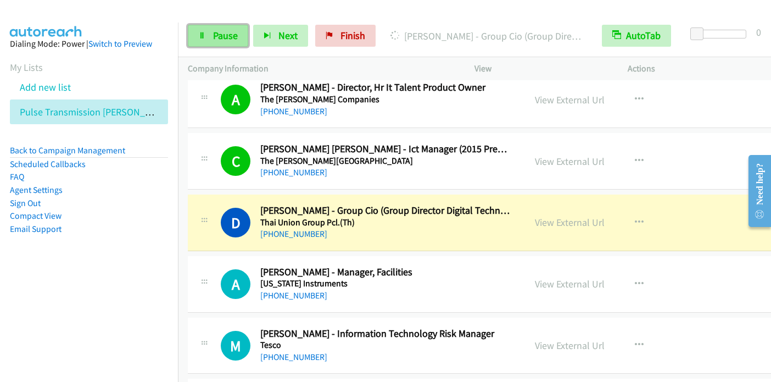
click at [221, 36] on span "Pause" at bounding box center [225, 35] width 25 height 13
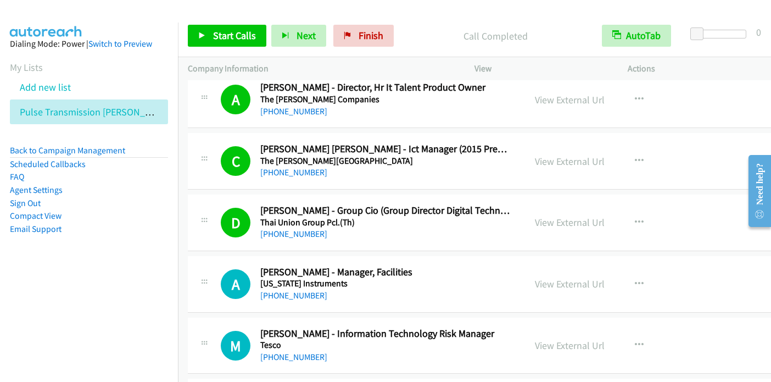
click at [770, 154] on div "Need help?" at bounding box center [759, 190] width 23 height 72
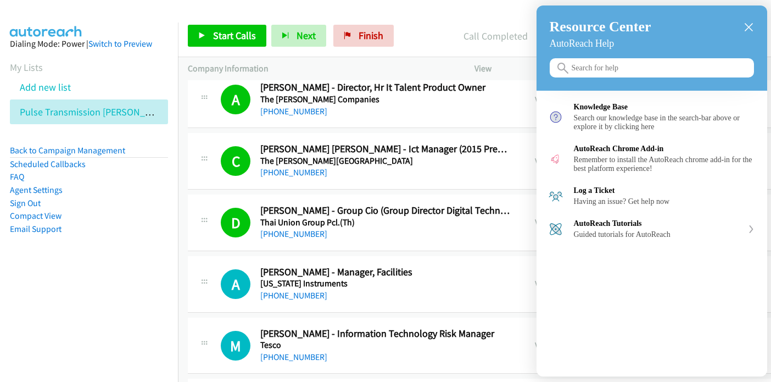
click at [129, 308] on div at bounding box center [385, 191] width 771 height 382
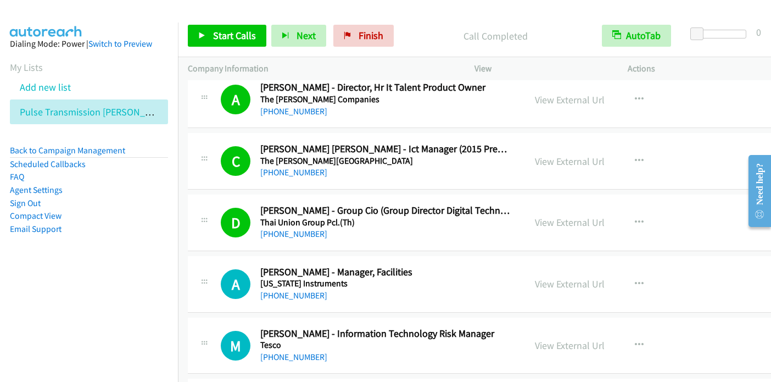
click at [75, 283] on aside "Dialing Mode: Power | Switch to Preview My Lists Add new list Pulse Transmissio…" at bounding box center [89, 154] width 178 height 262
click at [635, 279] on icon "button" at bounding box center [639, 283] width 9 height 9
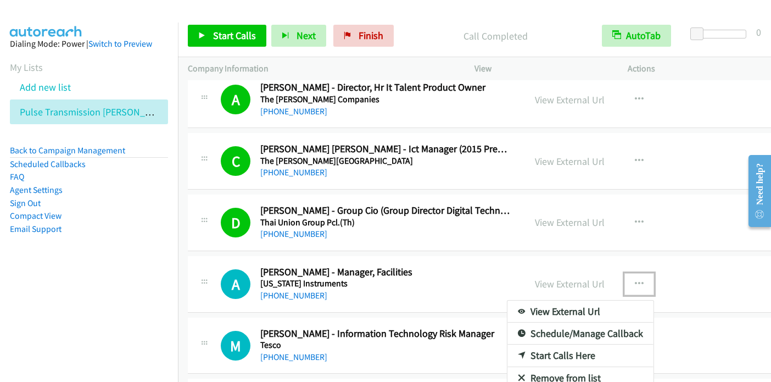
click at [557, 345] on link "Start Calls Here" at bounding box center [580, 355] width 146 height 22
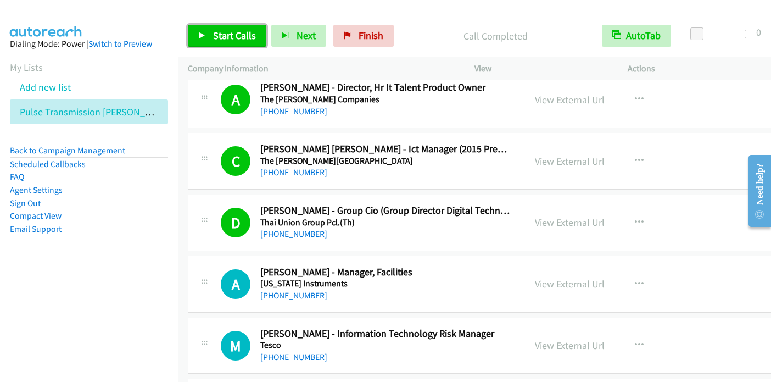
click at [229, 37] on span "Start Calls" at bounding box center [234, 35] width 43 height 13
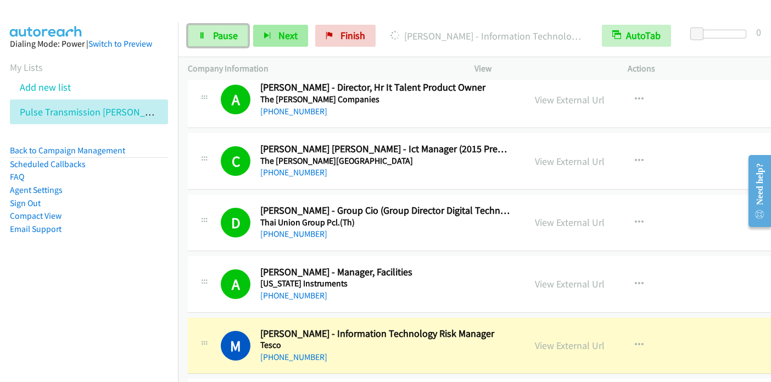
click at [231, 36] on span "Pause" at bounding box center [225, 35] width 25 height 13
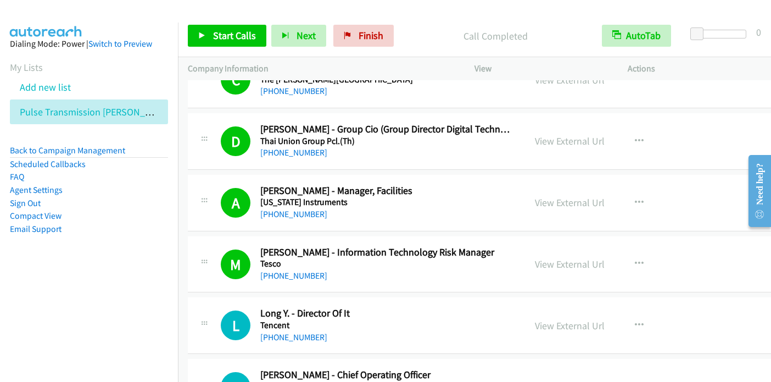
scroll to position [5489, 0]
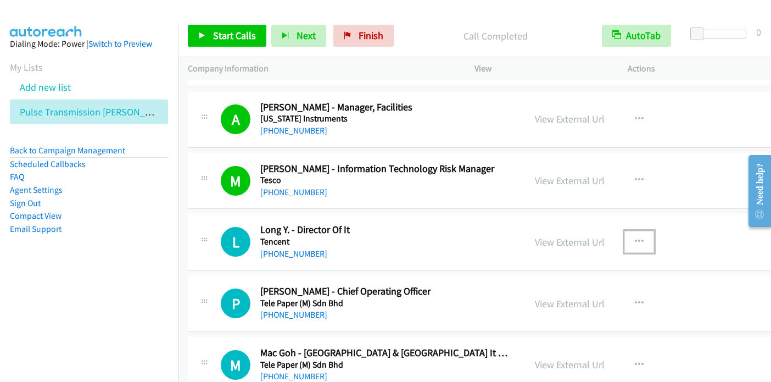
click at [635, 237] on icon "button" at bounding box center [639, 241] width 9 height 9
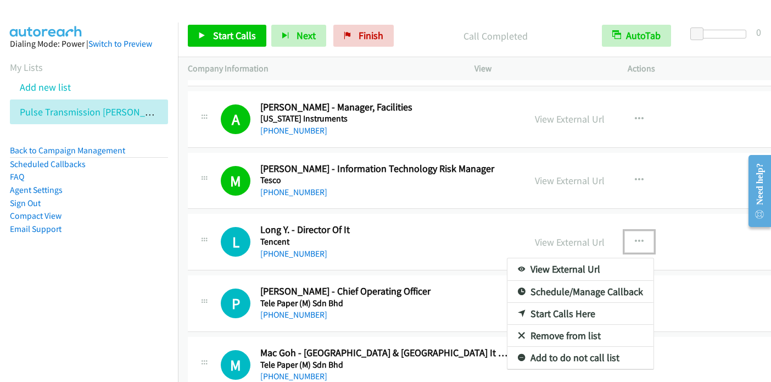
click at [564, 304] on link "Start Calls Here" at bounding box center [580, 313] width 146 height 22
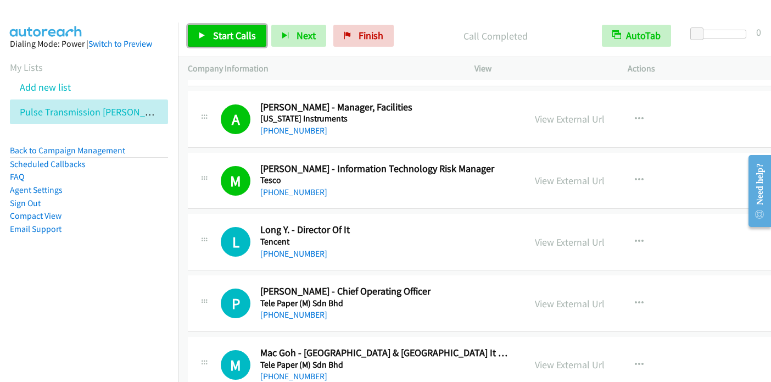
click at [239, 40] on span "Start Calls" at bounding box center [234, 35] width 43 height 13
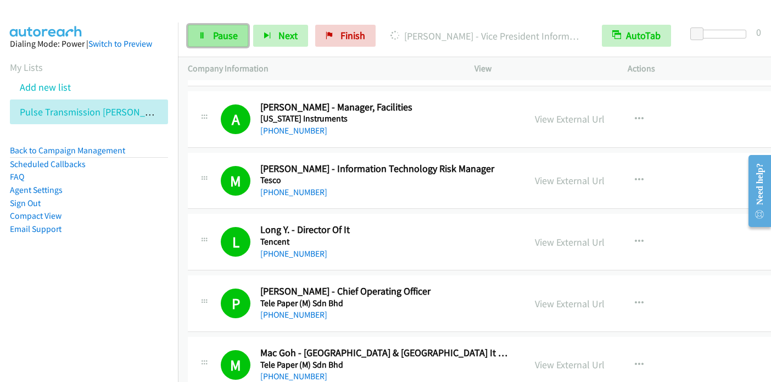
click at [198, 40] on link "Pause" at bounding box center [218, 36] width 60 height 22
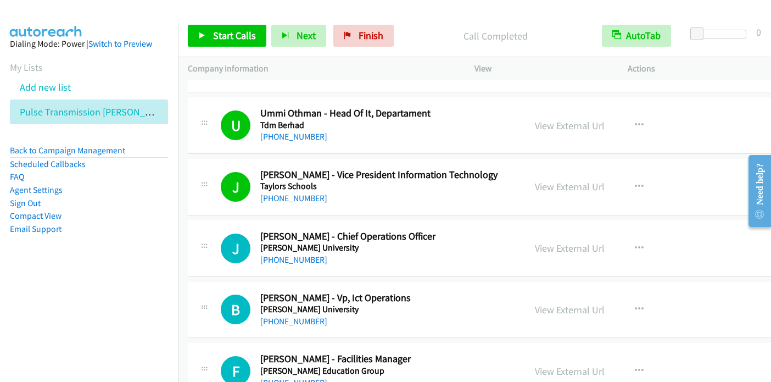
scroll to position [6038, 0]
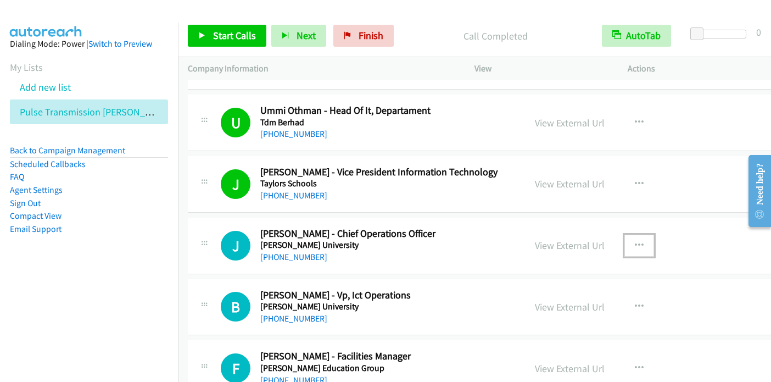
click at [635, 241] on icon "button" at bounding box center [639, 245] width 9 height 9
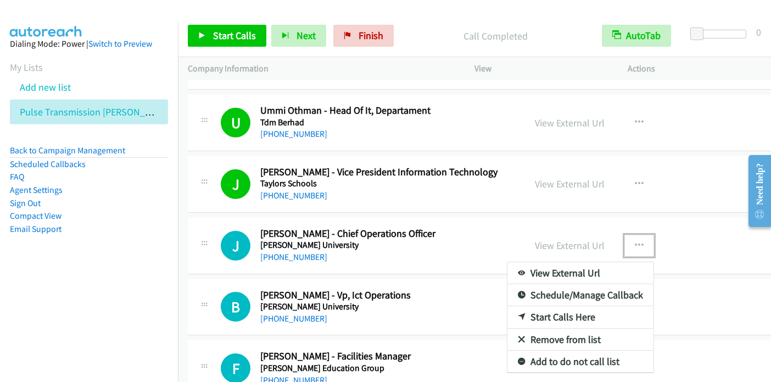
click at [560, 306] on link "Start Calls Here" at bounding box center [580, 317] width 146 height 22
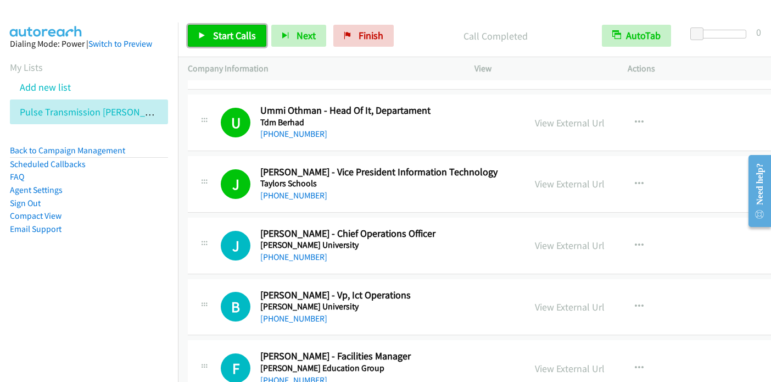
click at [235, 37] on span "Start Calls" at bounding box center [234, 35] width 43 height 13
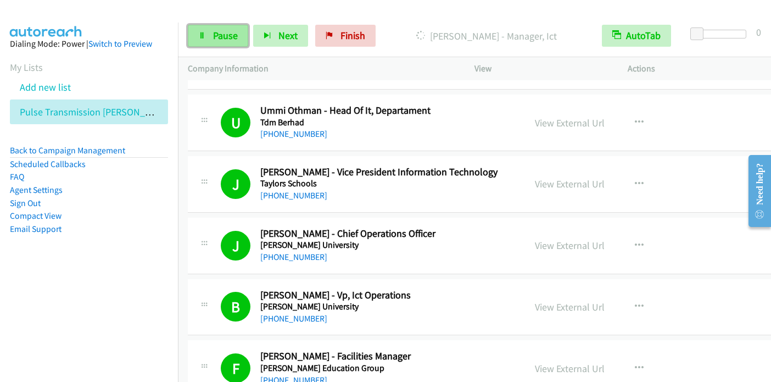
click at [221, 33] on span "Pause" at bounding box center [225, 35] width 25 height 13
